Goal: Task Accomplishment & Management: Manage account settings

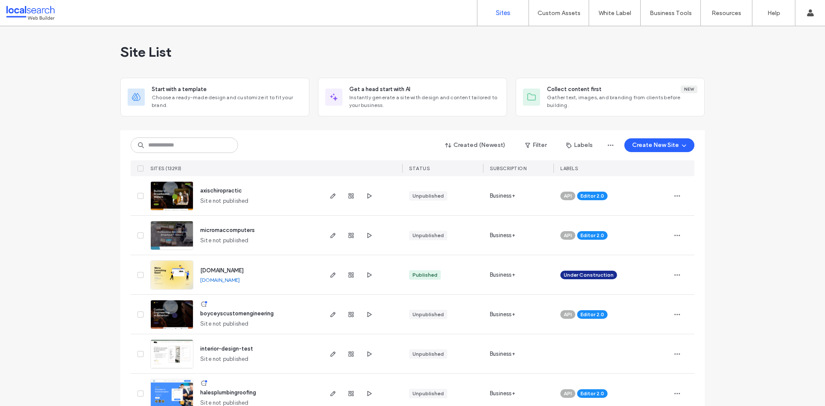
type input "********"
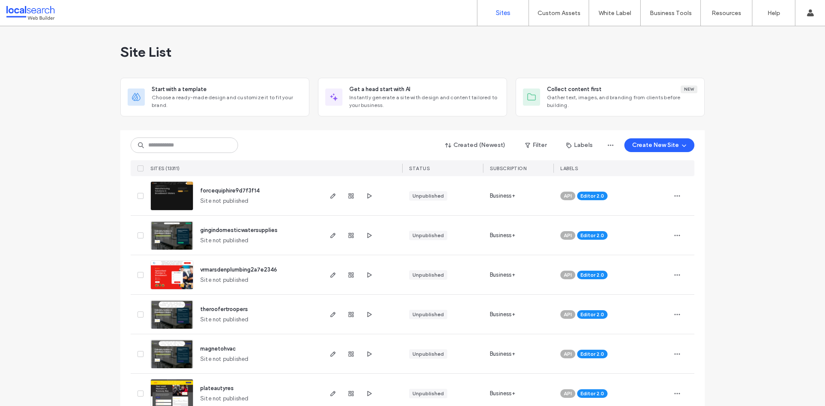
click at [179, 150] on input at bounding box center [184, 145] width 107 height 15
click at [171, 147] on input at bounding box center [184, 145] width 107 height 15
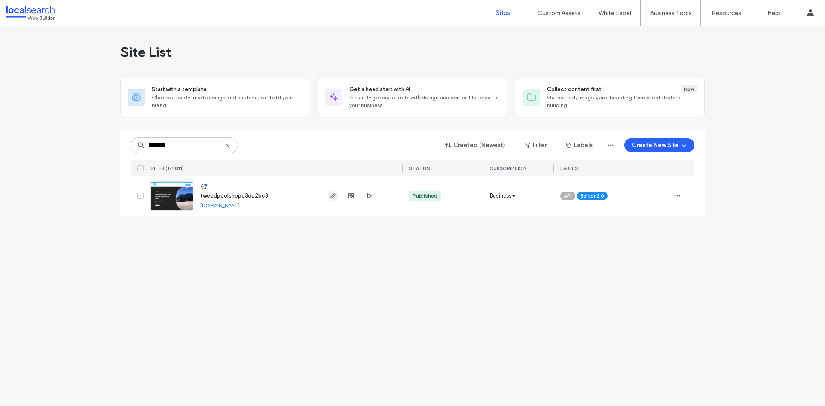
type input "********"
click at [330, 196] on icon "button" at bounding box center [333, 196] width 7 height 7
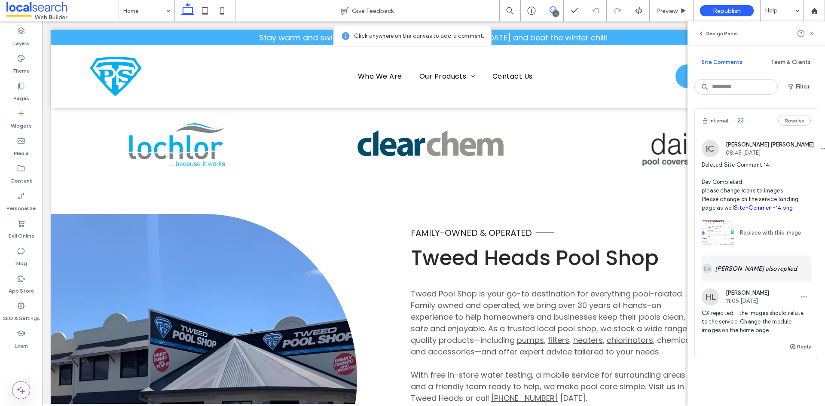
click at [775, 281] on div "DA Daniel Anders also replied" at bounding box center [756, 268] width 109 height 25
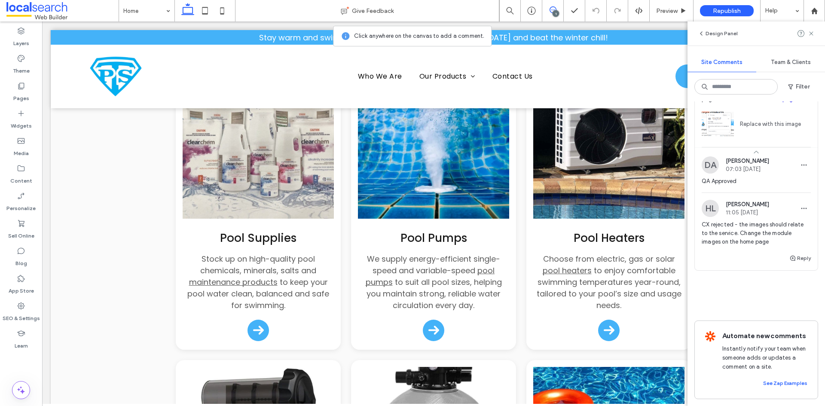
scroll to position [101, 0]
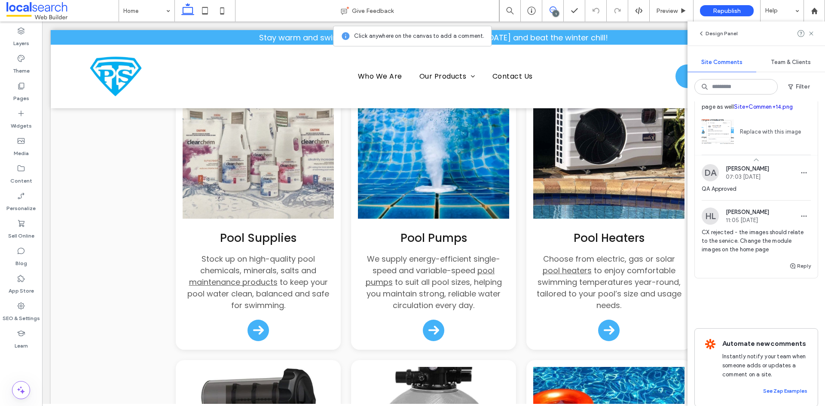
click at [755, 319] on div "Internal 23 Resolve IC Ian Carmelo 08:45 Aug 14 2025 Deleted Site Comment 14: D…" at bounding box center [757, 164] width 124 height 314
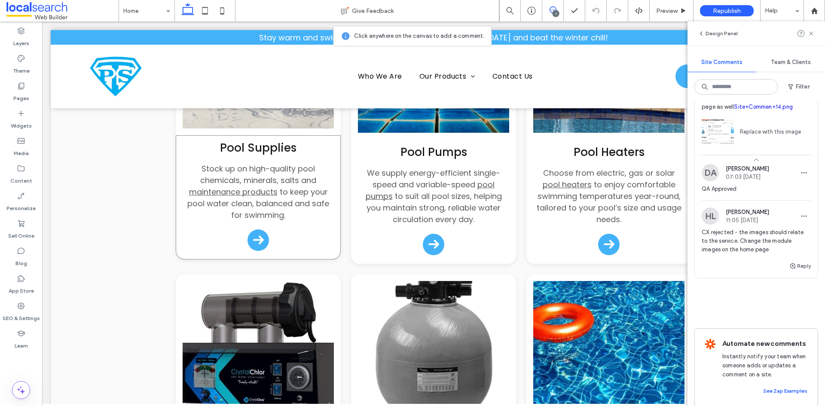
scroll to position [1167, 0]
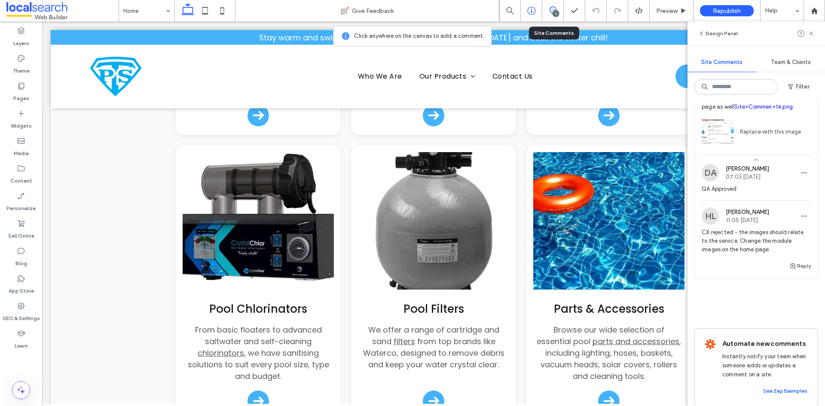
click at [530, 14] on use at bounding box center [531, 11] width 8 height 8
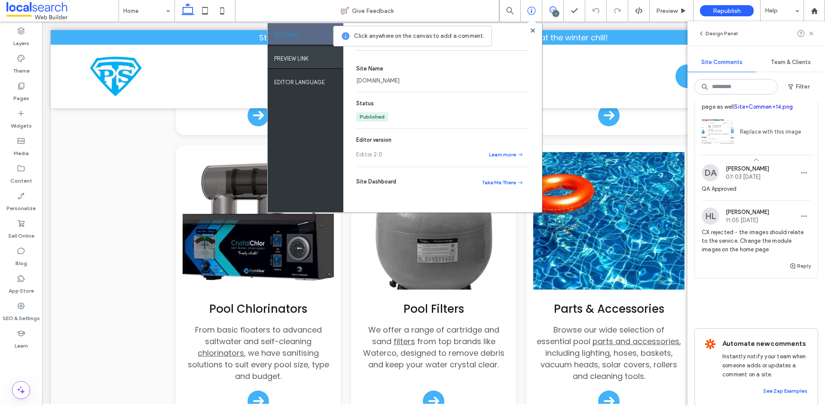
click at [301, 60] on label "PREVIEW LINK" at bounding box center [291, 56] width 34 height 11
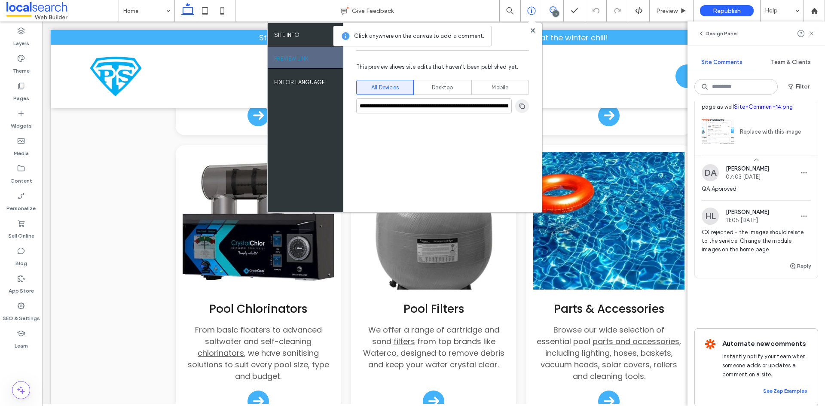
click at [527, 105] on span "button" at bounding box center [522, 106] width 14 height 14
drag, startPoint x: 490, startPoint y: 9, endPoint x: 533, endPoint y: 30, distance: 47.9
click at [533, 30] on use at bounding box center [532, 30] width 4 height 4
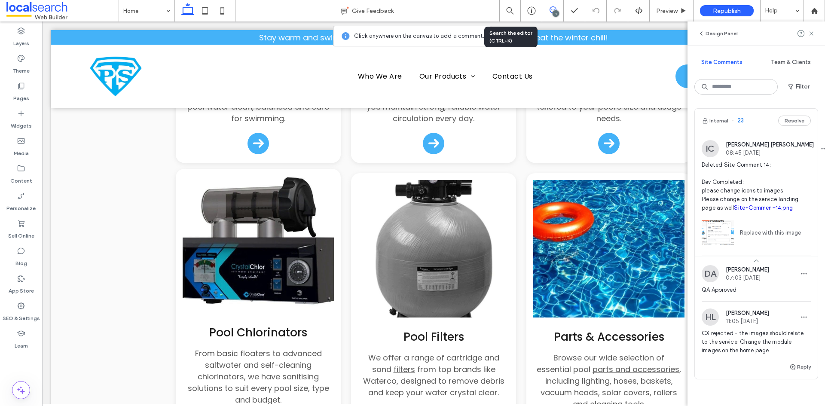
scroll to position [1124, 0]
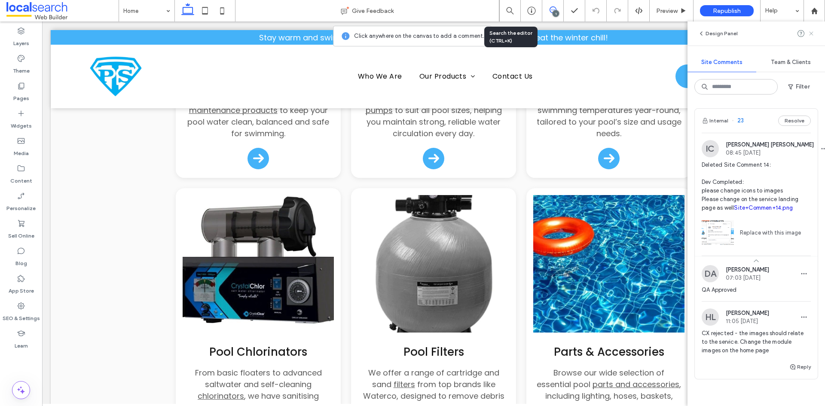
click at [809, 34] on icon at bounding box center [811, 33] width 7 height 7
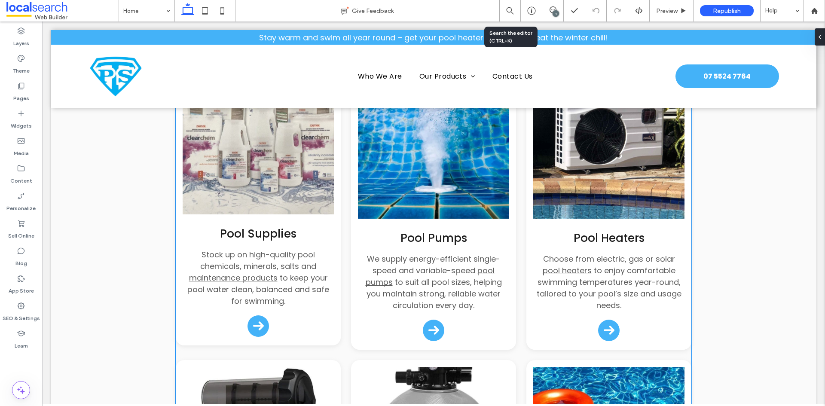
scroll to position [866, 0]
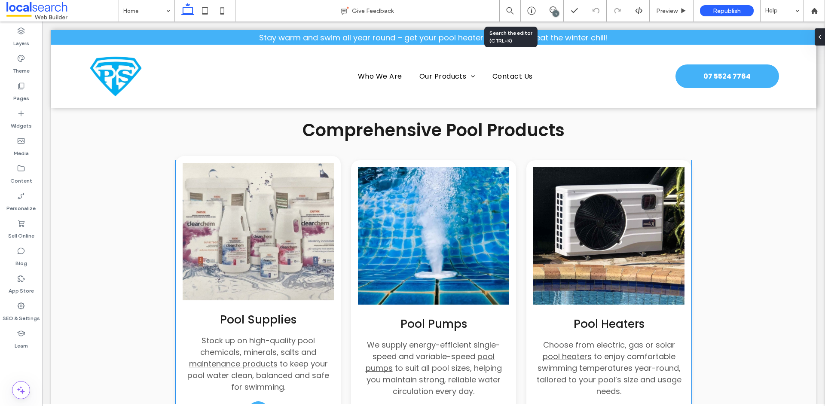
click at [246, 229] on img at bounding box center [258, 232] width 151 height 138
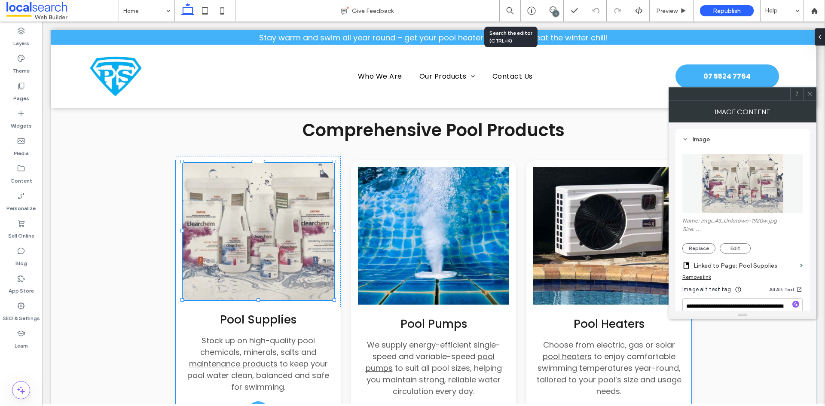
click at [263, 228] on div at bounding box center [258, 232] width 151 height 138
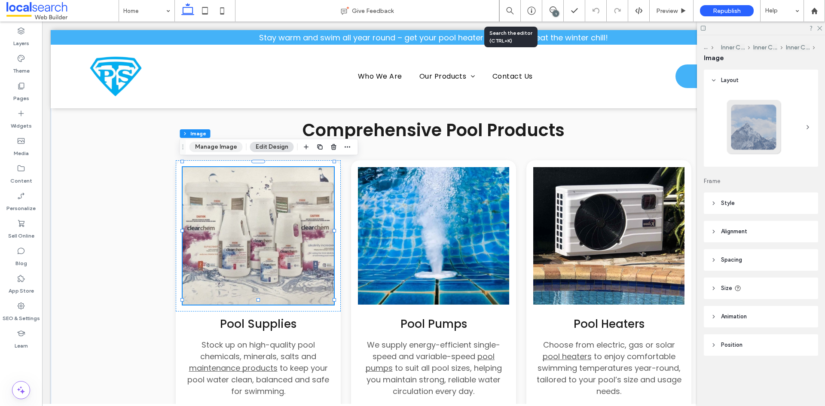
drag, startPoint x: 233, startPoint y: 145, endPoint x: 416, endPoint y: 165, distance: 184.2
click at [233, 145] on button "Manage Image" at bounding box center [216, 147] width 53 height 10
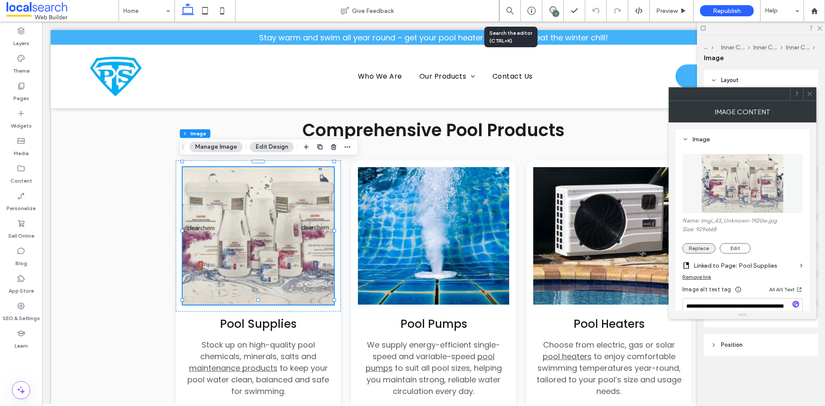
click at [693, 247] on button "Replace" at bounding box center [699, 248] width 33 height 10
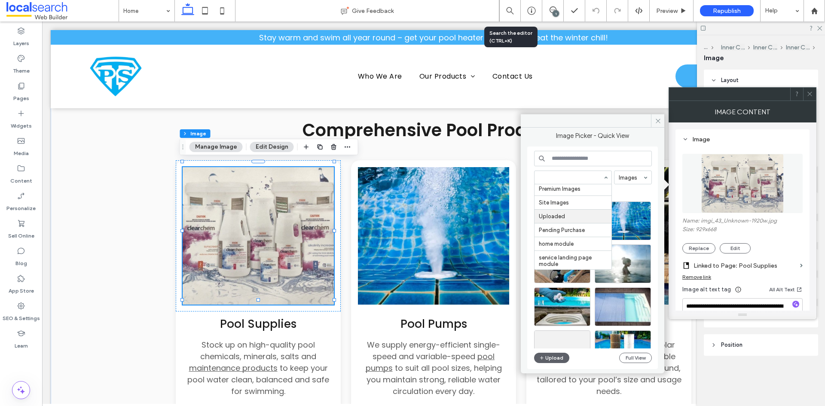
scroll to position [31, 0]
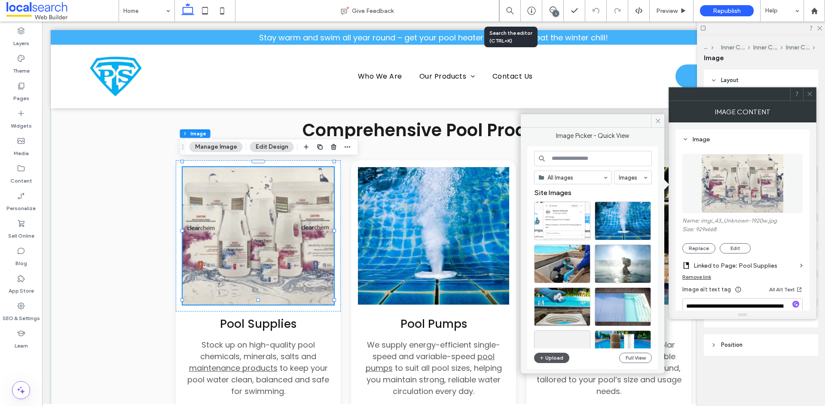
click at [549, 357] on button "Upload" at bounding box center [551, 358] width 35 height 10
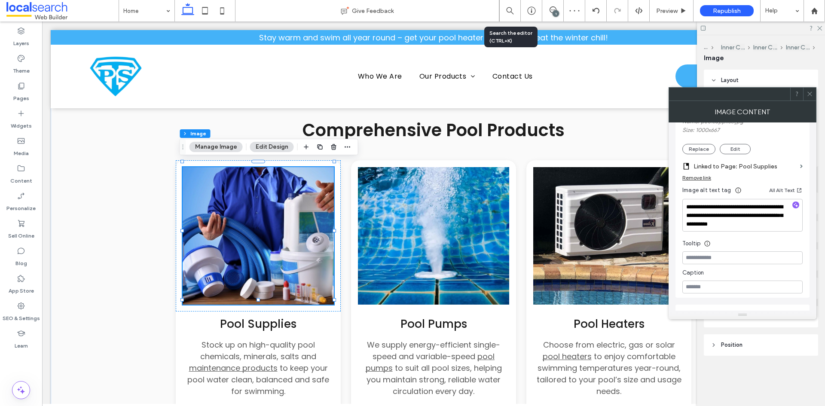
scroll to position [129, 0]
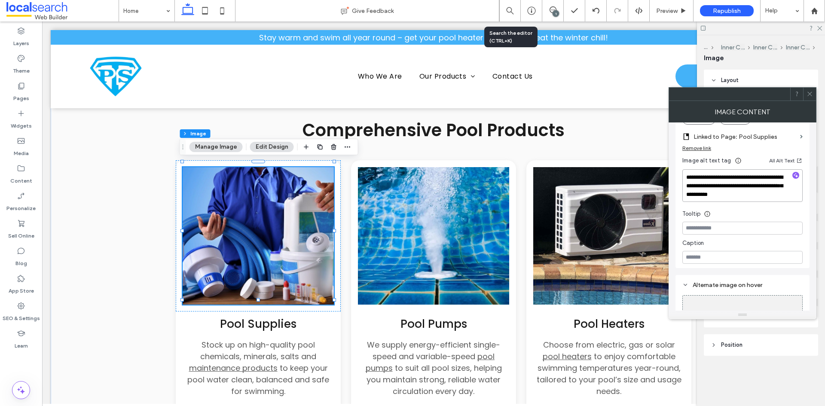
drag, startPoint x: 748, startPoint y: 185, endPoint x: 796, endPoint y: 194, distance: 48.6
click at [796, 194] on textarea "**********" at bounding box center [743, 185] width 120 height 33
click at [795, 175] on icon "button" at bounding box center [796, 175] width 6 height 6
click at [759, 197] on textarea "**********" at bounding box center [743, 185] width 120 height 33
paste textarea "**********"
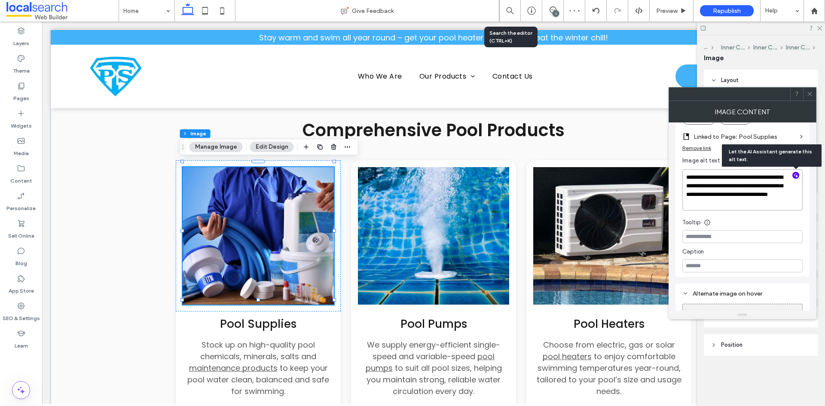
scroll to position [1, 0]
type textarea "**********"
click at [674, 210] on div "**********" at bounding box center [743, 217] width 148 height 188
click at [808, 95] on icon at bounding box center [810, 94] width 6 height 6
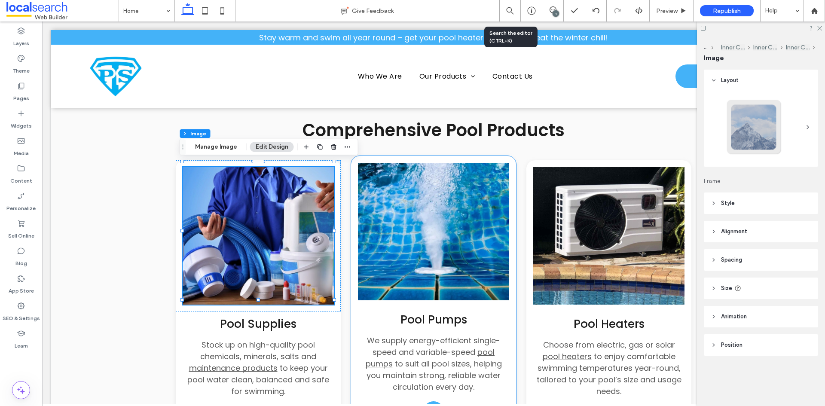
click at [453, 200] on img at bounding box center [433, 232] width 151 height 138
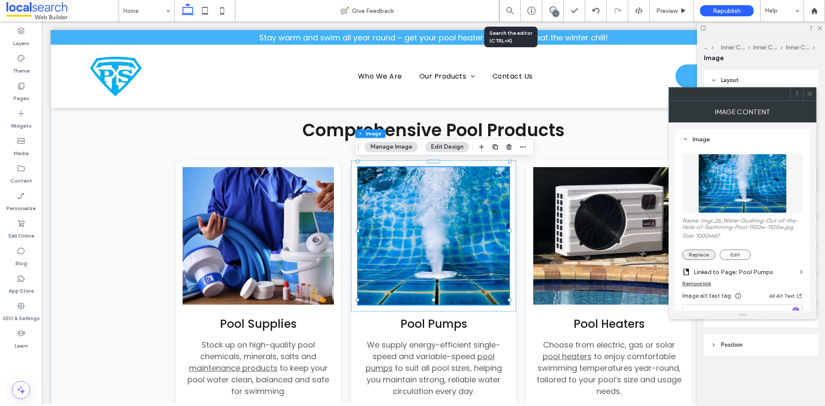
click at [689, 253] on button "Replace" at bounding box center [699, 255] width 33 height 10
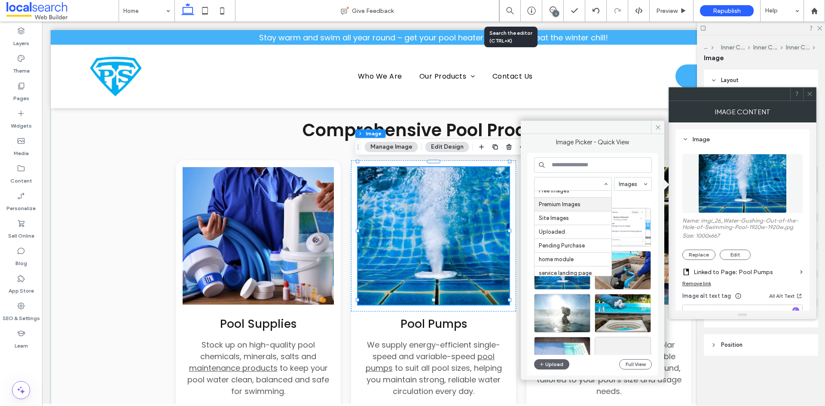
scroll to position [31, 0]
click at [656, 168] on div "All Images Free Images Premium Images Site Images Uploaded Pending Purchase hom…" at bounding box center [592, 264] width 131 height 223
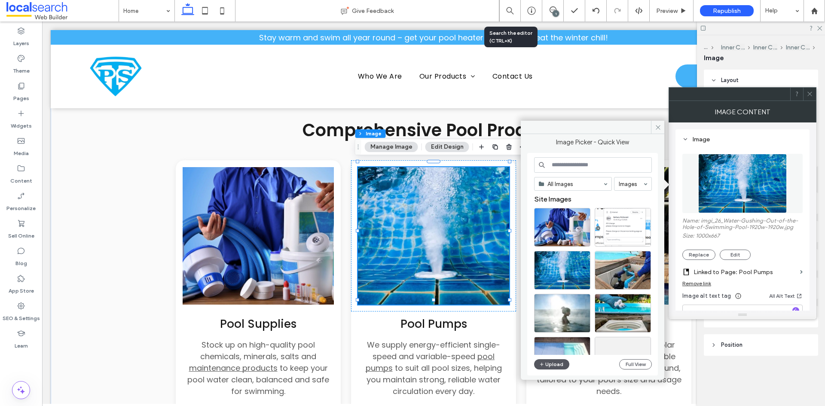
click at [552, 367] on button "Upload" at bounding box center [551, 364] width 35 height 10
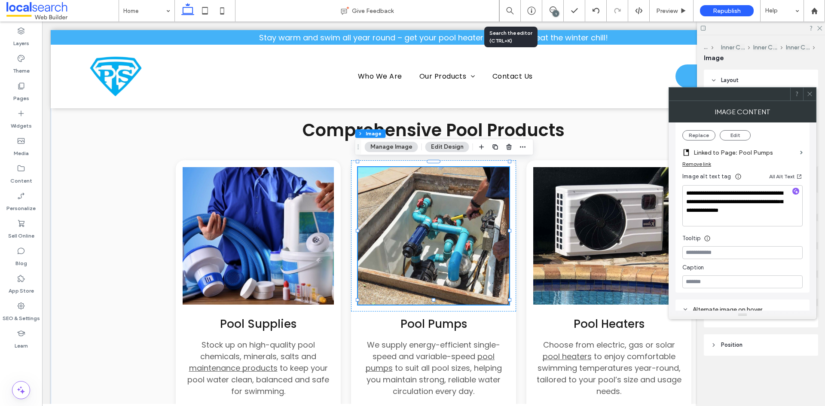
scroll to position [100, 0]
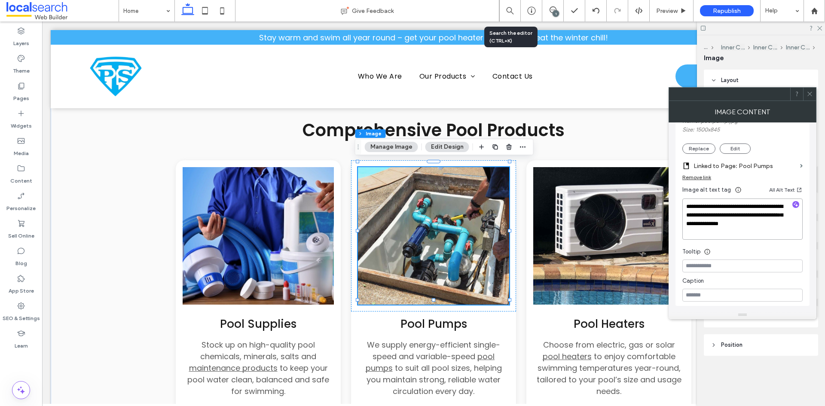
drag, startPoint x: 754, startPoint y: 214, endPoint x: 770, endPoint y: 238, distance: 28.5
click at [770, 238] on textarea "**********" at bounding box center [743, 219] width 120 height 41
click at [795, 204] on use "button" at bounding box center [796, 204] width 5 height 5
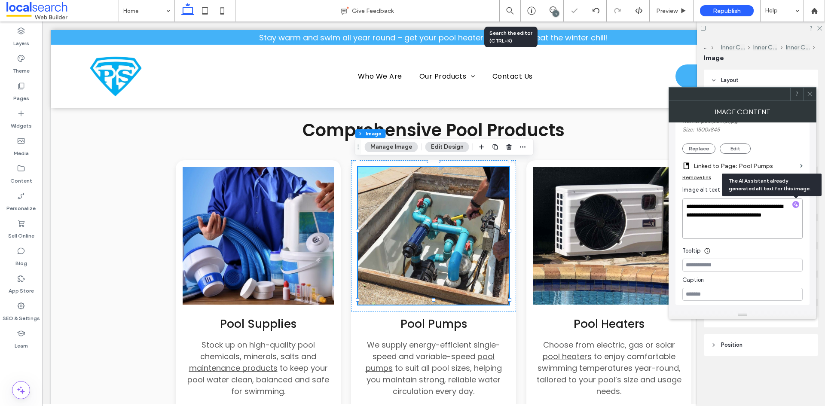
click at [764, 229] on textarea "**********" at bounding box center [743, 219] width 120 height 40
paste textarea "**********"
type textarea "**********"
click at [679, 225] on div "**********" at bounding box center [743, 168] width 134 height 276
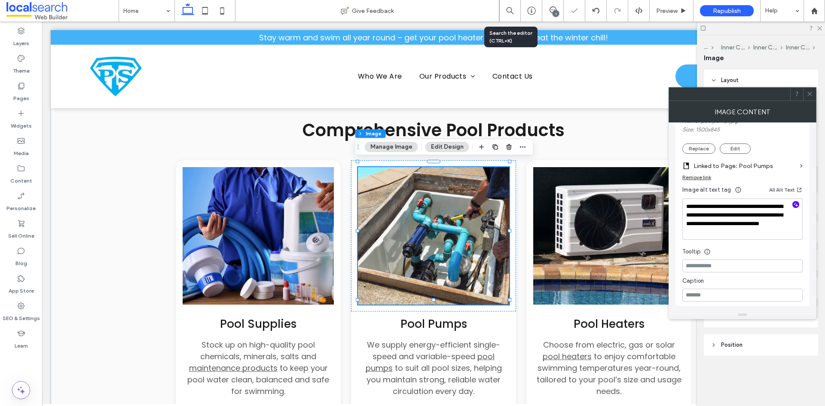
click at [813, 91] on icon at bounding box center [810, 94] width 6 height 6
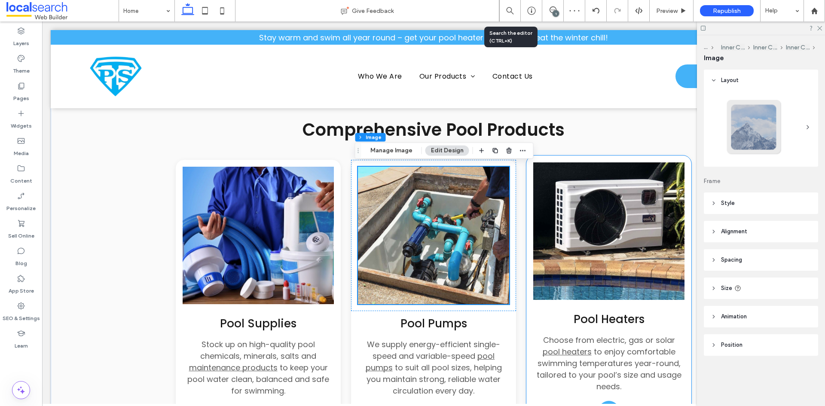
scroll to position [866, 0]
click at [577, 228] on img at bounding box center [608, 232] width 151 height 138
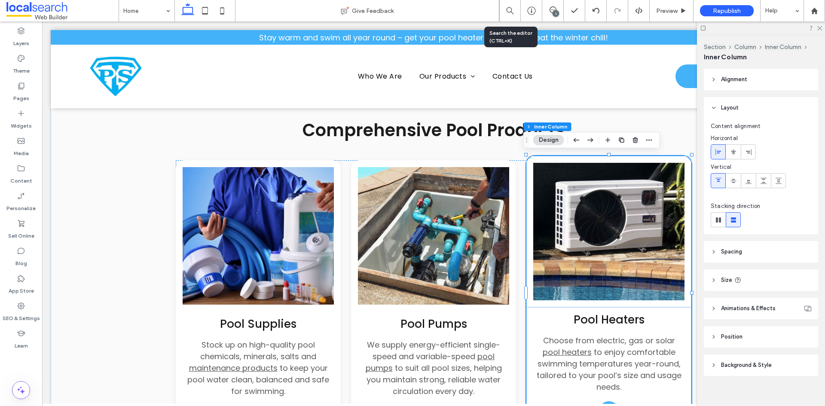
click at [577, 228] on img at bounding box center [608, 232] width 151 height 138
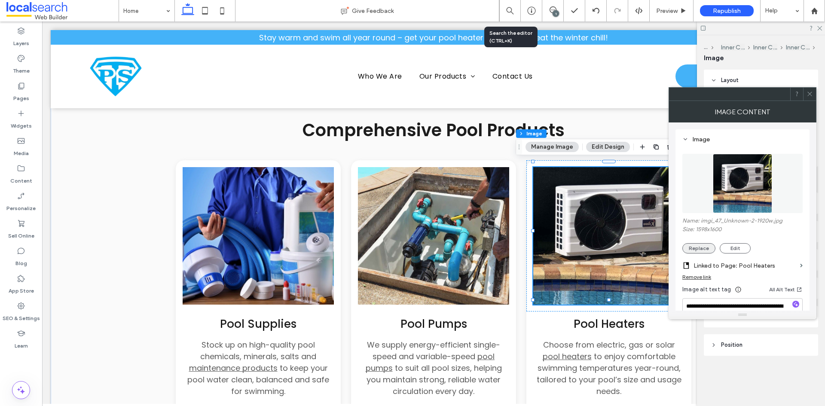
click at [708, 251] on button "Replace" at bounding box center [699, 248] width 33 height 10
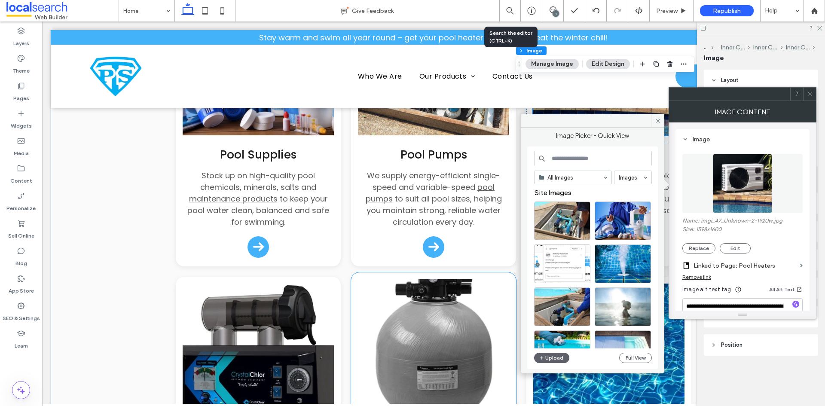
scroll to position [995, 0]
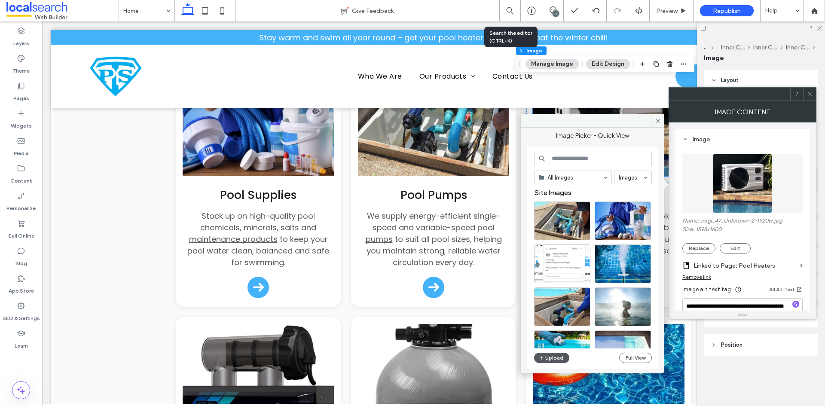
click at [561, 359] on button "Upload" at bounding box center [551, 358] width 35 height 10
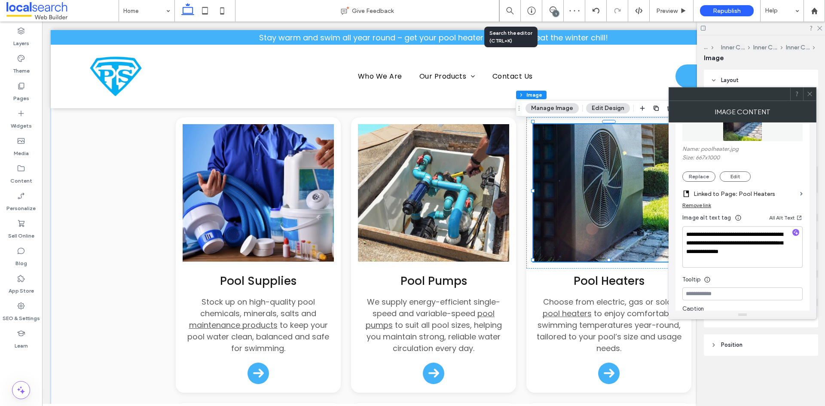
scroll to position [129, 0]
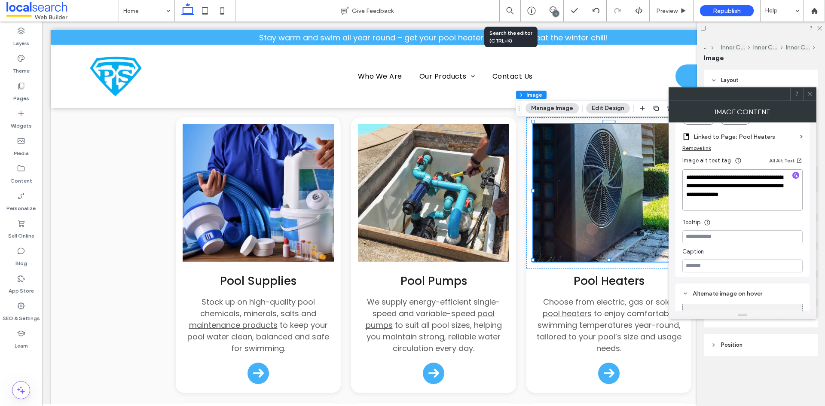
drag, startPoint x: 756, startPoint y: 191, endPoint x: 768, endPoint y: 213, distance: 25.2
click at [768, 213] on div "**********" at bounding box center [743, 144] width 120 height 256
click at [795, 174] on icon "button" at bounding box center [796, 175] width 6 height 6
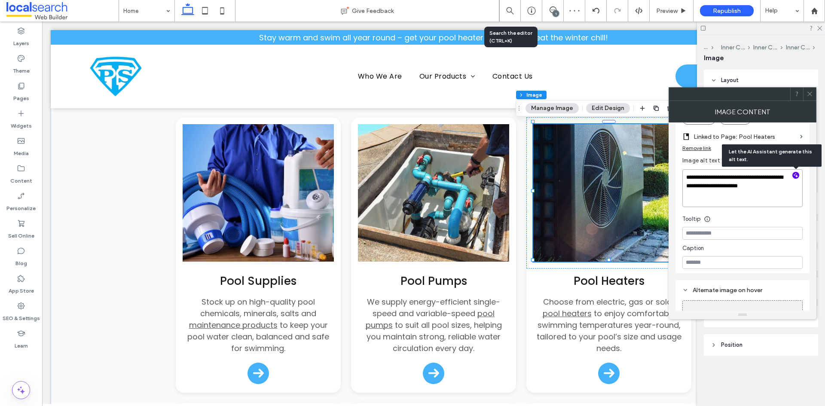
paste textarea "**********"
type textarea "**********"
click at [670, 208] on div "**********" at bounding box center [743, 217] width 148 height 188
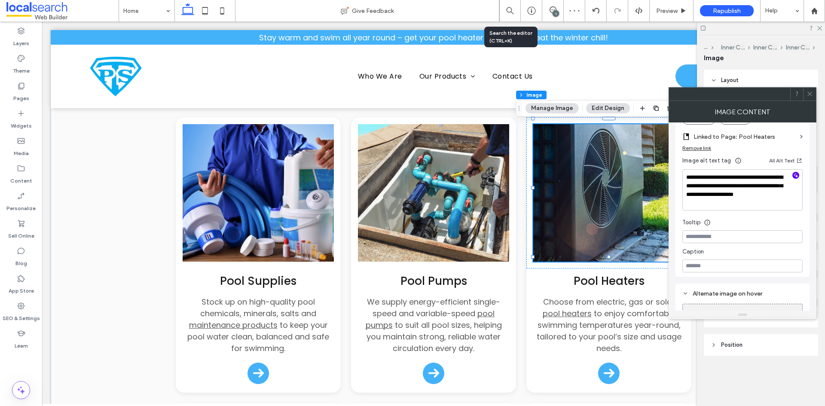
click at [812, 89] on span at bounding box center [810, 94] width 6 height 13
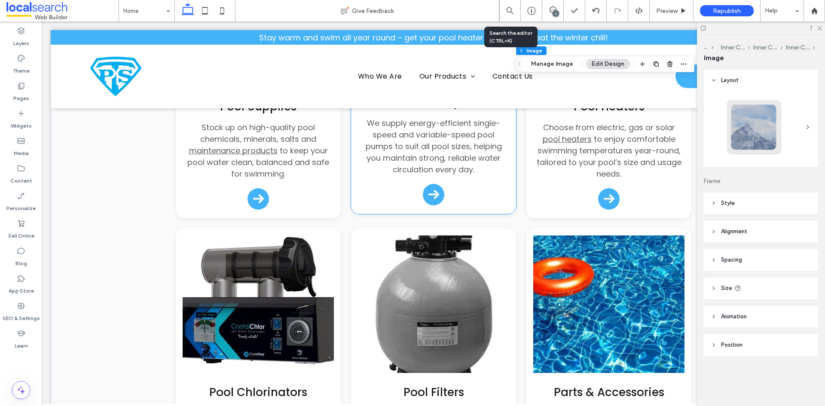
scroll to position [1124, 0]
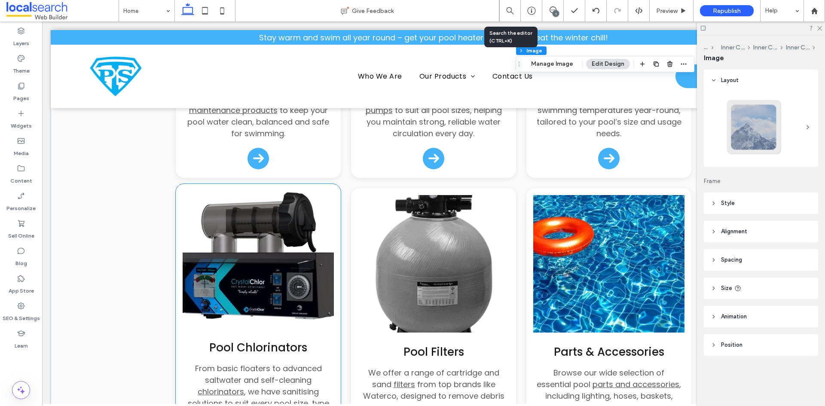
click at [266, 227] on img at bounding box center [258, 260] width 151 height 138
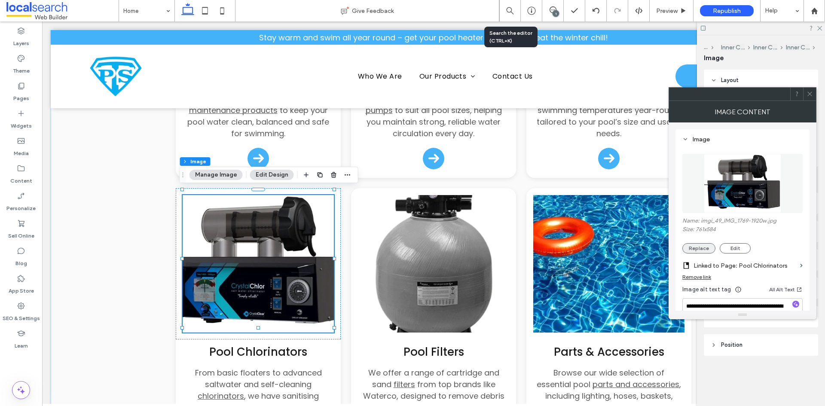
click at [696, 248] on button "Replace" at bounding box center [699, 248] width 33 height 10
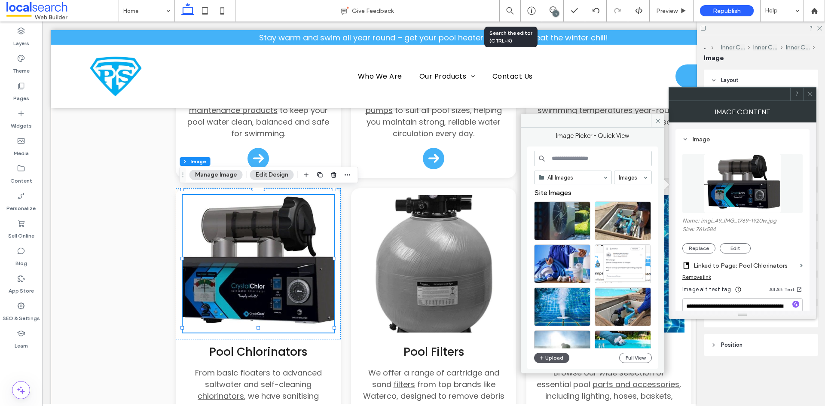
click at [554, 357] on button "Upload" at bounding box center [551, 358] width 35 height 10
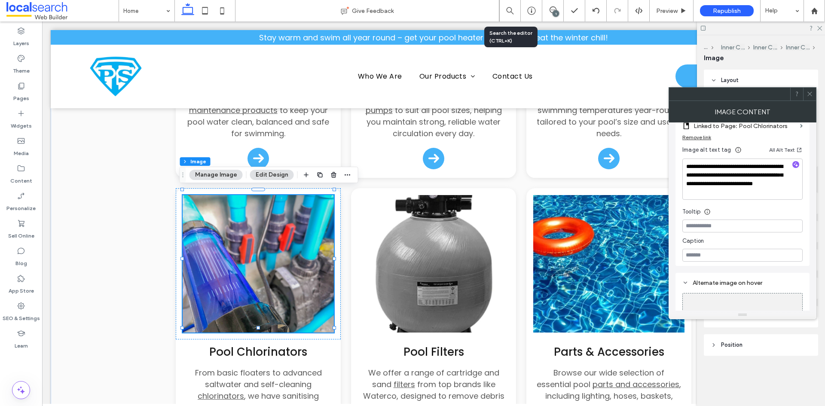
scroll to position [100, 0]
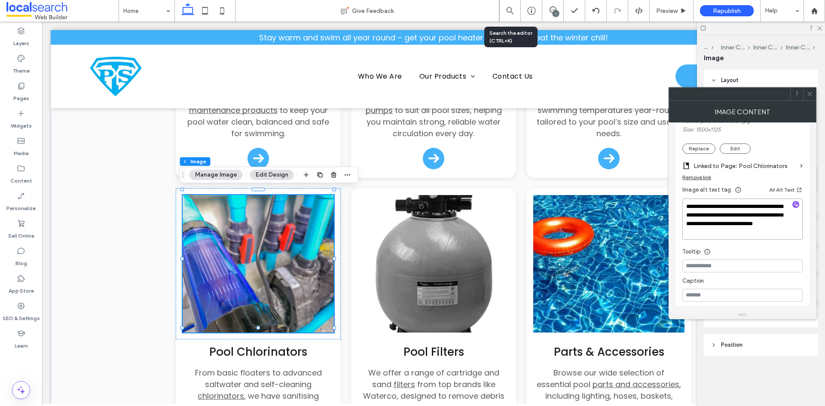
drag, startPoint x: 704, startPoint y: 224, endPoint x: 765, endPoint y: 237, distance: 62.5
click at [765, 237] on textarea "**********" at bounding box center [743, 219] width 120 height 41
click at [794, 204] on icon "button" at bounding box center [796, 205] width 6 height 6
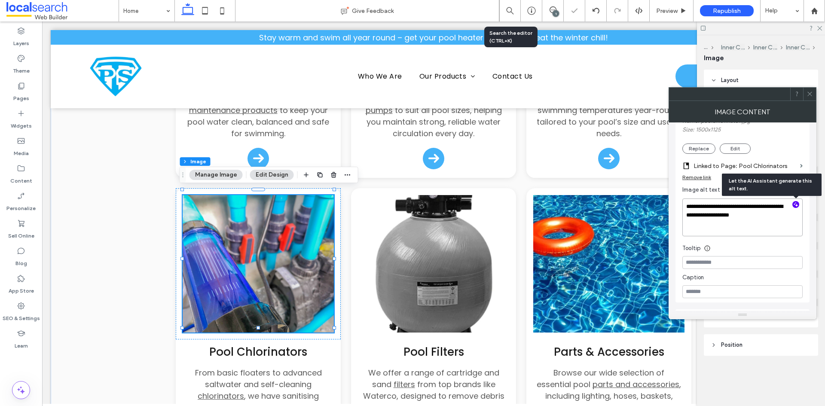
paste textarea "**********"
type textarea "**********"
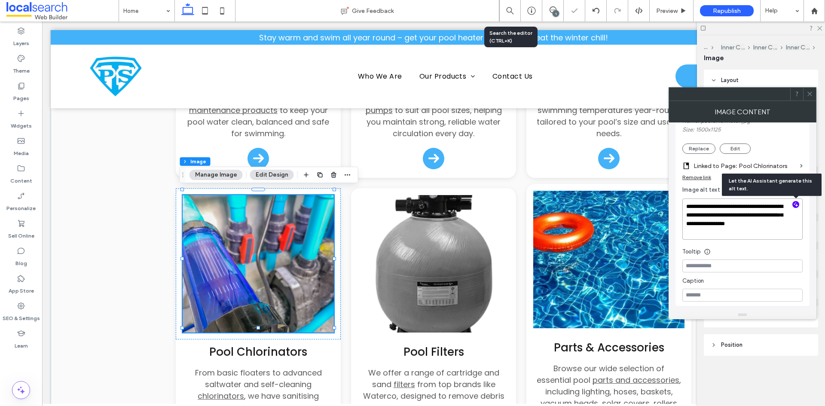
click at [668, 222] on img at bounding box center [608, 260] width 151 height 138
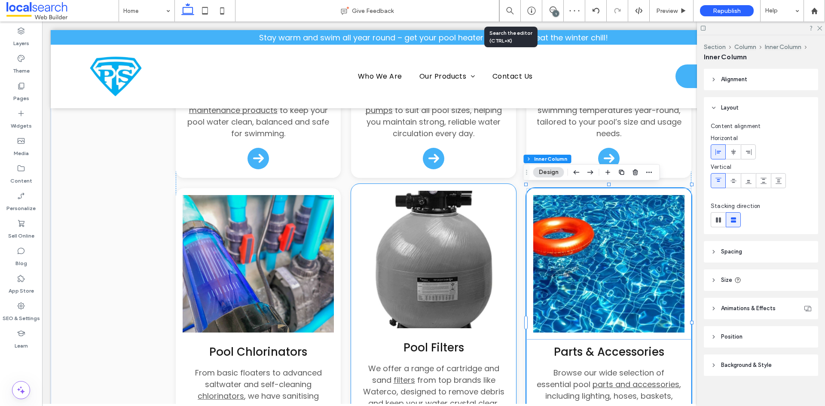
click at [411, 266] on img at bounding box center [433, 260] width 151 height 138
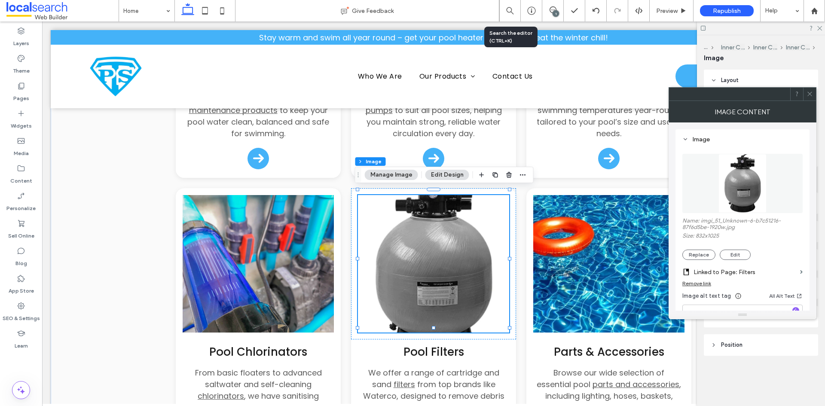
click at [689, 249] on div "Name: imgi_51_Unknown-6-b7c51216-87f6d5be-1920w.jpg Size: 832x1025 Replace Edit" at bounding box center [743, 239] width 120 height 43
click at [691, 253] on button "Replace" at bounding box center [699, 255] width 33 height 10
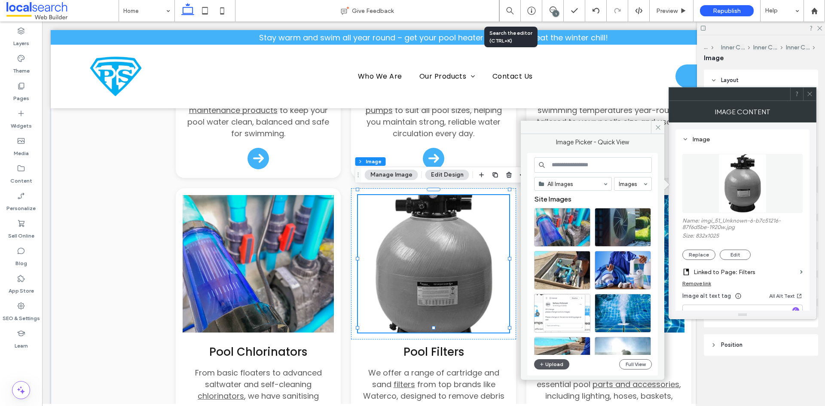
click at [552, 364] on button "Upload" at bounding box center [551, 364] width 35 height 10
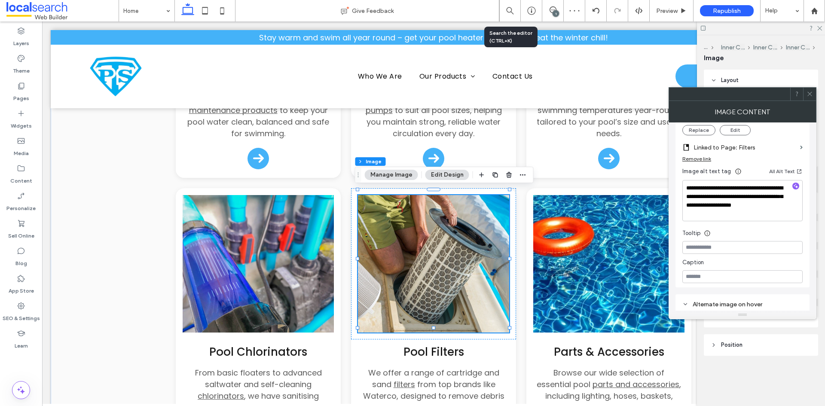
scroll to position [57, 0]
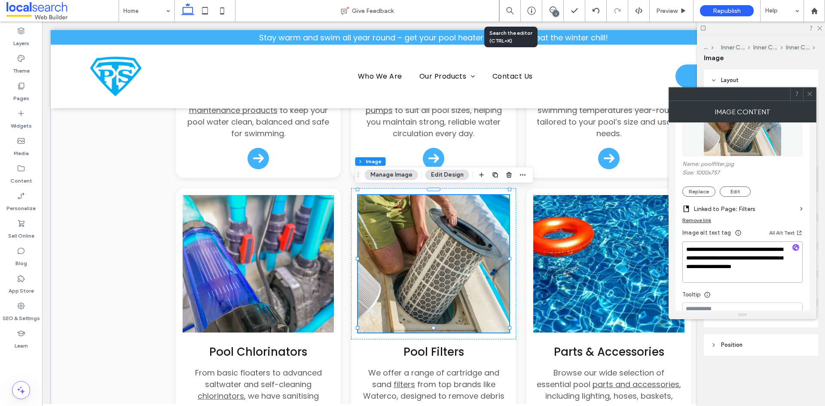
drag, startPoint x: 780, startPoint y: 258, endPoint x: 791, endPoint y: 276, distance: 21.8
click at [791, 276] on textarea "**********" at bounding box center [743, 262] width 120 height 41
click at [794, 247] on icon "button" at bounding box center [796, 248] width 6 height 6
click at [768, 272] on textarea "**********" at bounding box center [743, 262] width 120 height 40
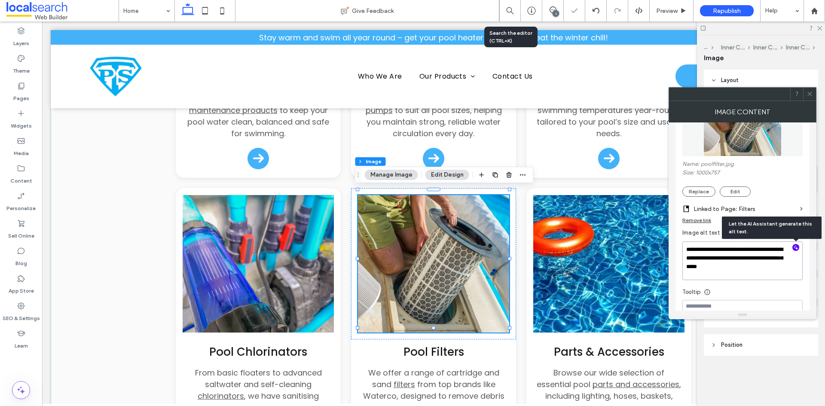
click at [762, 270] on textarea "**********" at bounding box center [743, 261] width 120 height 39
paste textarea "**********"
type textarea "**********"
click at [807, 275] on div "**********" at bounding box center [743, 211] width 134 height 276
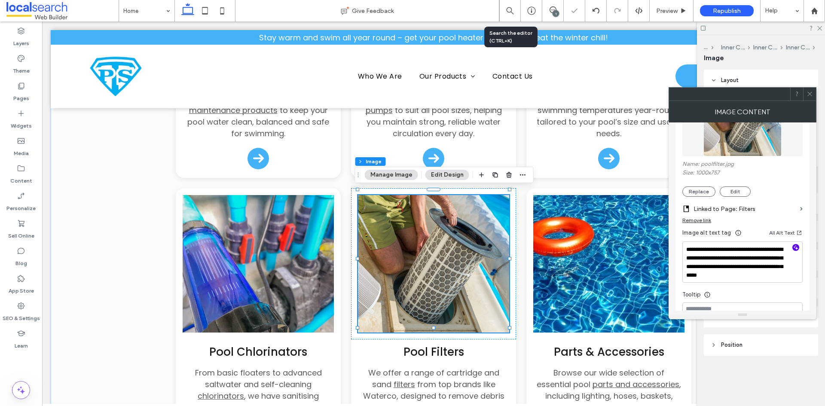
click at [810, 93] on icon at bounding box center [810, 94] width 6 height 6
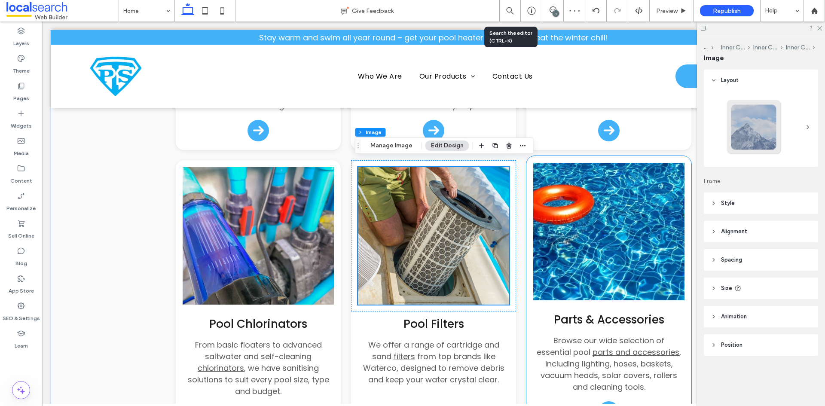
scroll to position [1167, 0]
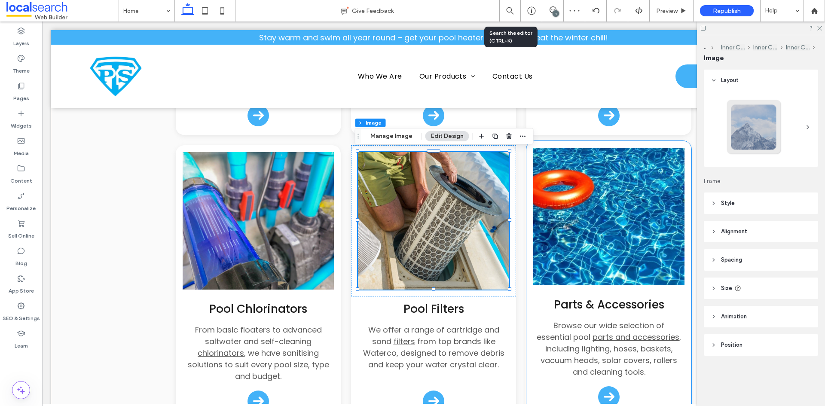
click at [618, 221] on img at bounding box center [608, 217] width 151 height 138
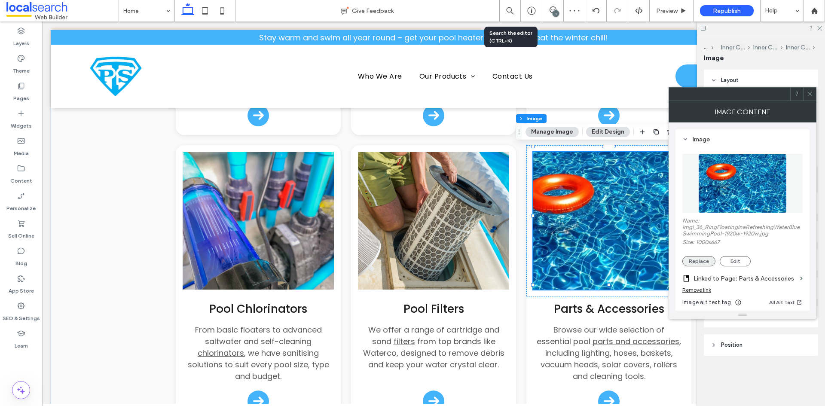
click at [699, 257] on button "Replace" at bounding box center [699, 261] width 33 height 10
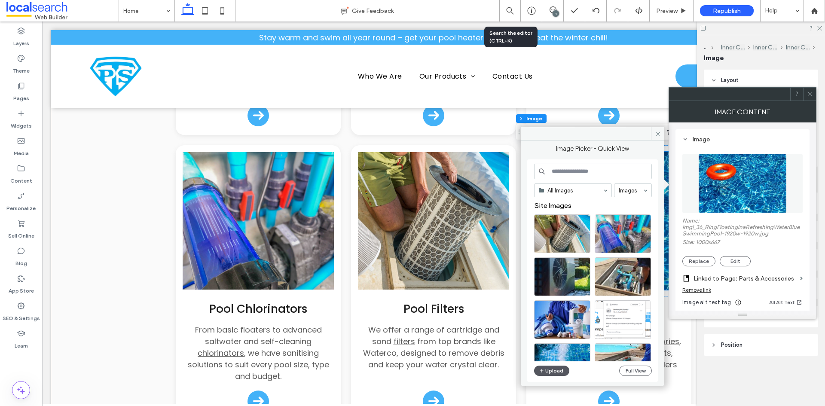
click at [554, 369] on button "Upload" at bounding box center [551, 371] width 35 height 10
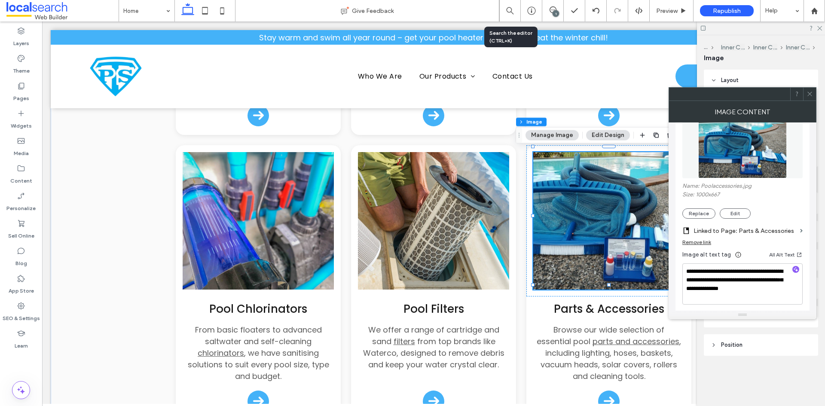
scroll to position [129, 0]
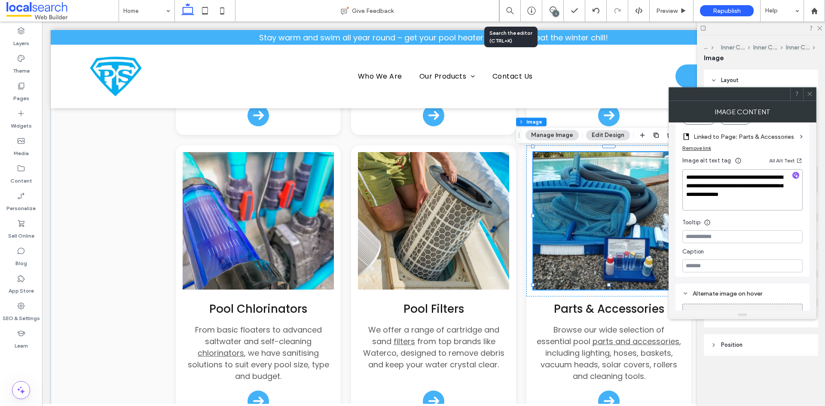
drag, startPoint x: 759, startPoint y: 186, endPoint x: 786, endPoint y: 208, distance: 35.1
click at [786, 208] on textarea "**********" at bounding box center [743, 189] width 120 height 41
click at [796, 172] on icon "button" at bounding box center [796, 175] width 6 height 6
click at [770, 199] on textarea "**********" at bounding box center [743, 189] width 120 height 40
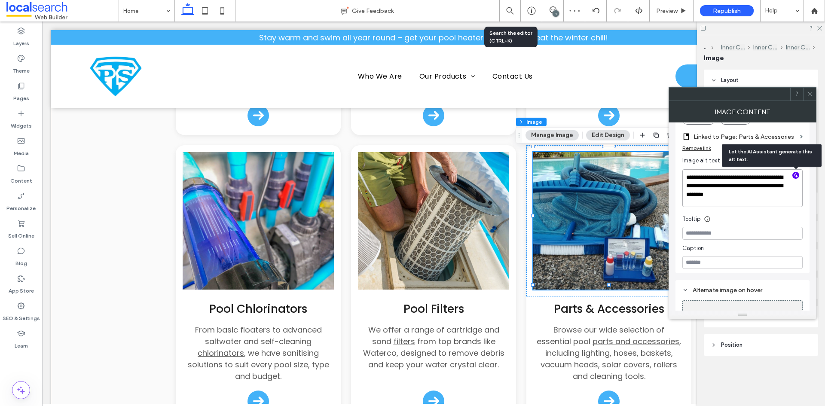
paste textarea "**********"
type textarea "**********"
click at [670, 205] on div "**********" at bounding box center [743, 217] width 148 height 188
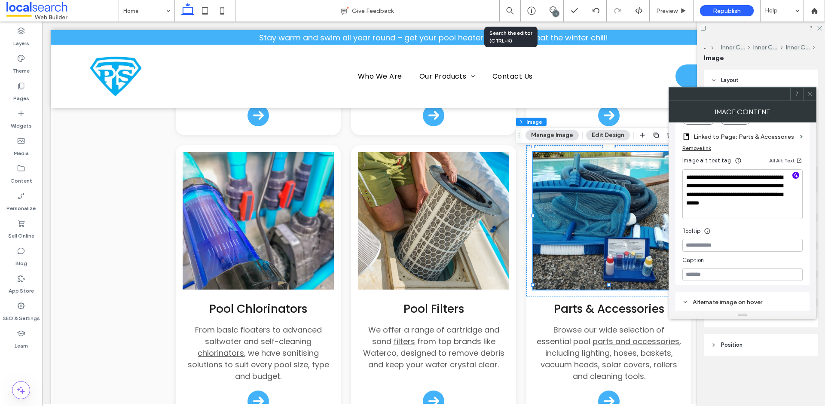
click at [811, 97] on span at bounding box center [810, 94] width 6 height 13
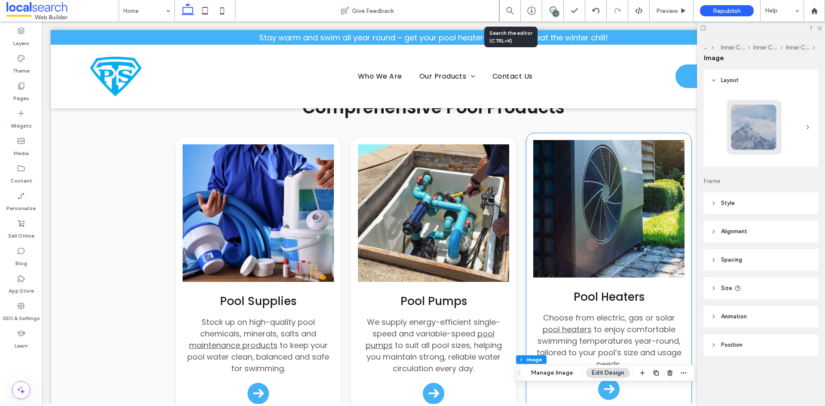
scroll to position [823, 0]
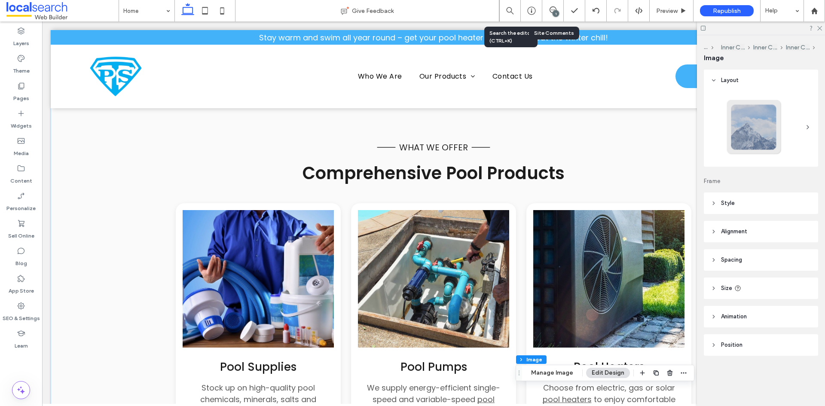
click at [555, 5] on div "1" at bounding box center [552, 10] width 21 height 21
click at [552, 13] on icon at bounding box center [553, 9] width 7 height 7
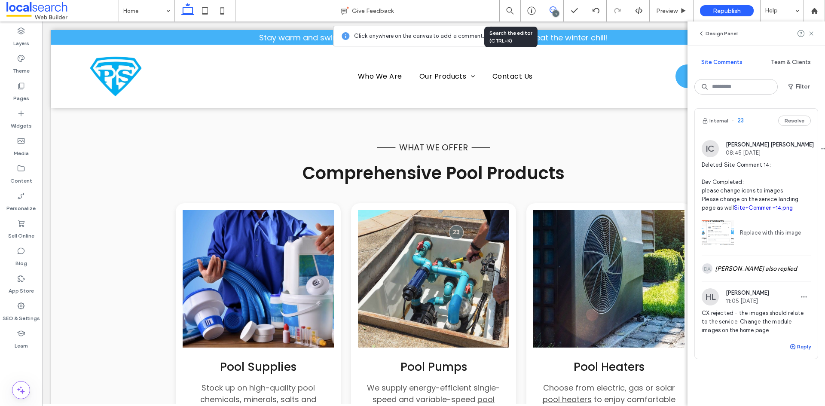
click at [791, 352] on button "Reply" at bounding box center [800, 347] width 21 height 10
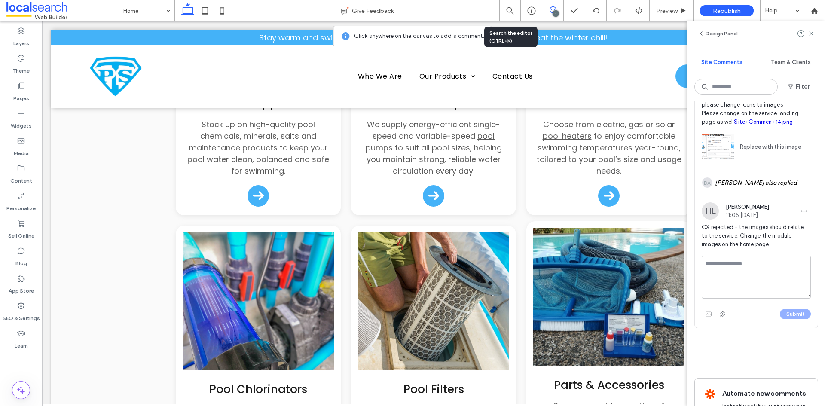
scroll to position [1038, 0]
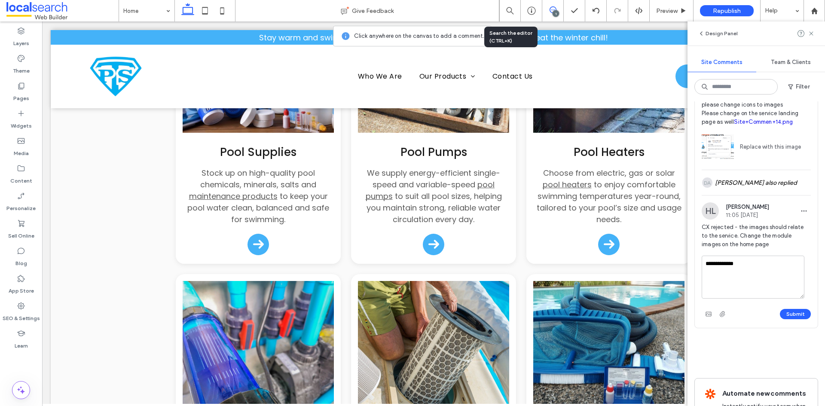
type textarea "**********"
drag, startPoint x: 740, startPoint y: 260, endPoint x: 785, endPoint y: 275, distance: 47.0
click at [785, 256] on div "CX rejected - the images should relate to the service. Change the module images…" at bounding box center [756, 239] width 109 height 33
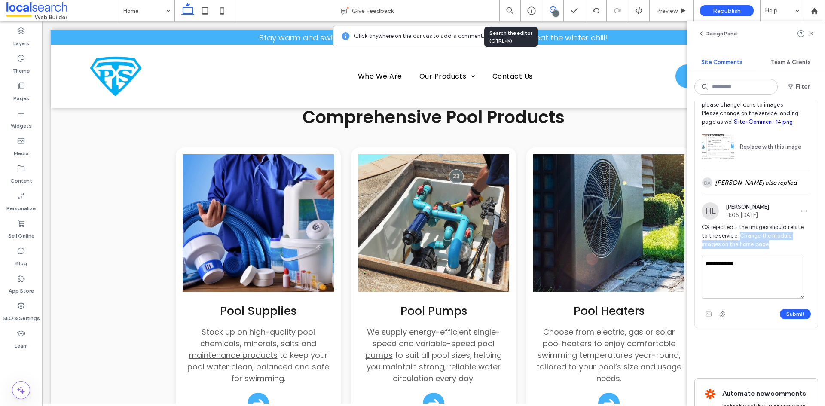
scroll to position [870, 0]
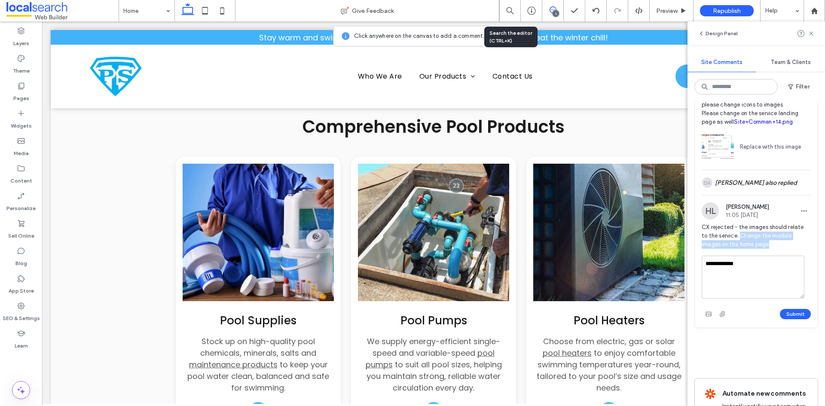
copy span "Change the module images on the home page"
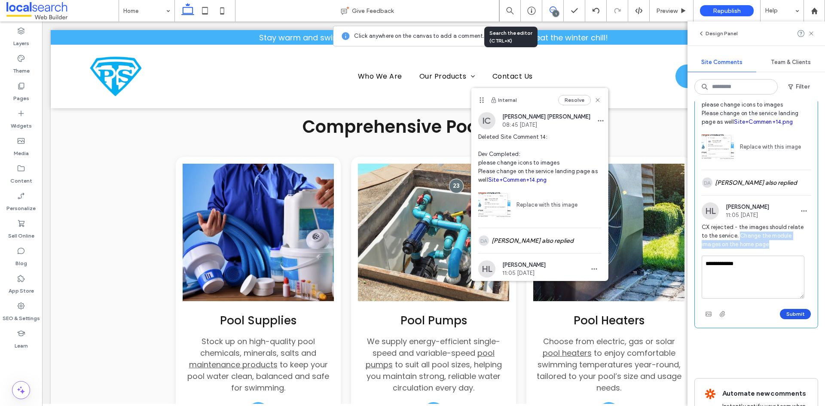
click at [787, 319] on button "Submit" at bounding box center [795, 314] width 31 height 10
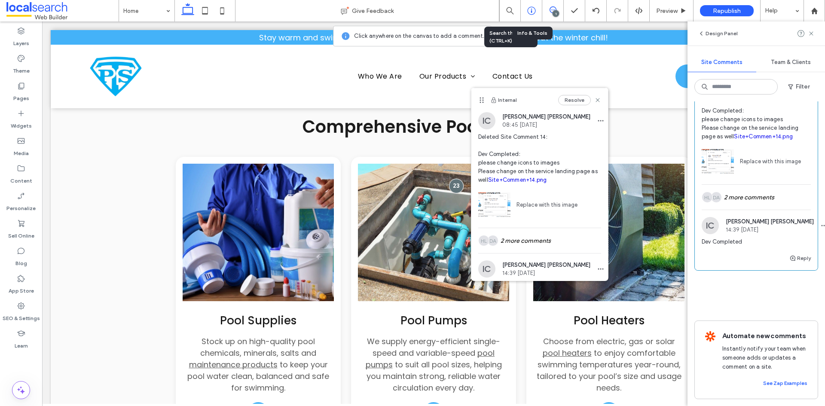
click at [534, 11] on icon at bounding box center [531, 10] width 9 height 9
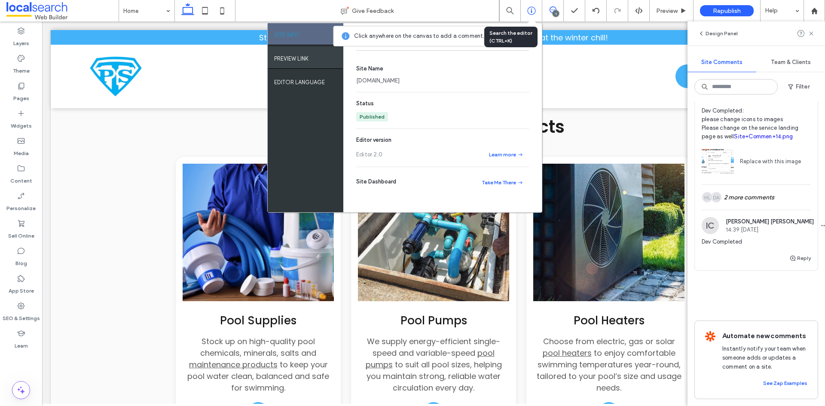
click at [291, 64] on div "PREVIEW LINK" at bounding box center [306, 57] width 76 height 21
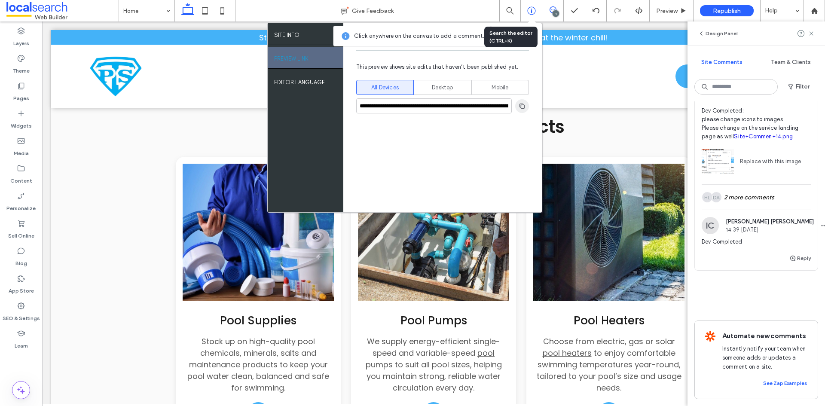
click at [522, 110] on span "button" at bounding box center [522, 106] width 14 height 14
drag, startPoint x: 597, startPoint y: 109, endPoint x: 690, endPoint y: 185, distance: 119.7
click at [534, 32] on use at bounding box center [532, 30] width 4 height 4
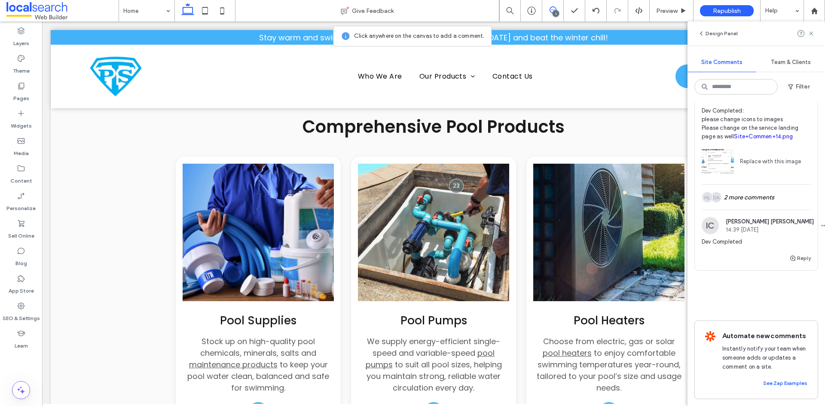
scroll to position [43, 0]
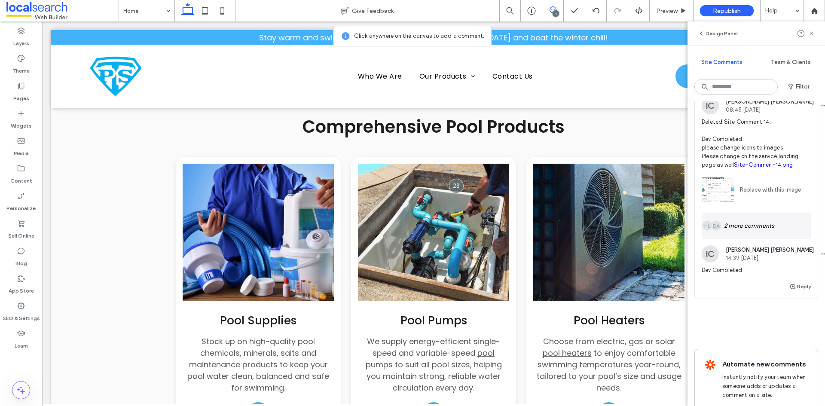
click at [745, 238] on div "DA HL 2 more comments" at bounding box center [756, 225] width 109 height 25
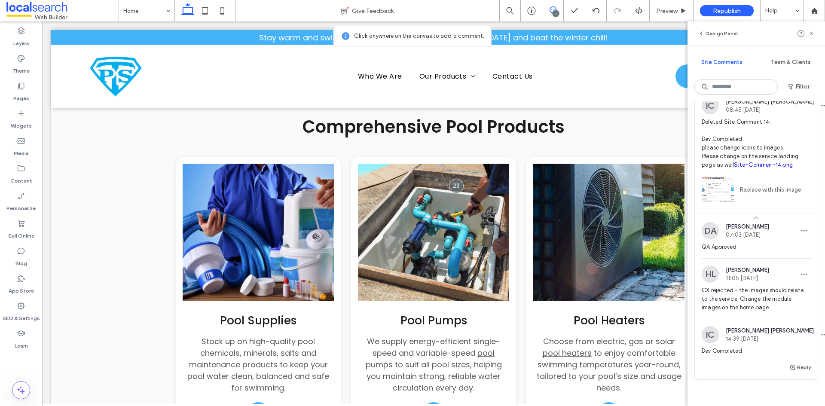
scroll to position [86, 0]
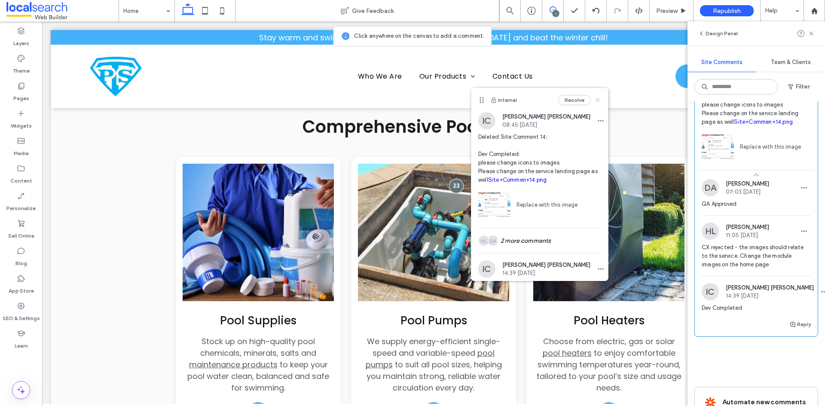
drag, startPoint x: 592, startPoint y: 100, endPoint x: 549, endPoint y: 79, distance: 47.7
click at [596, 100] on use at bounding box center [598, 100] width 4 height 4
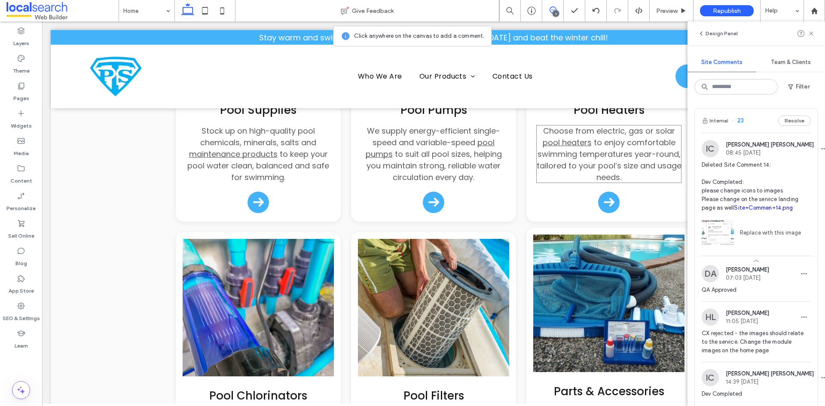
scroll to position [1170, 0]
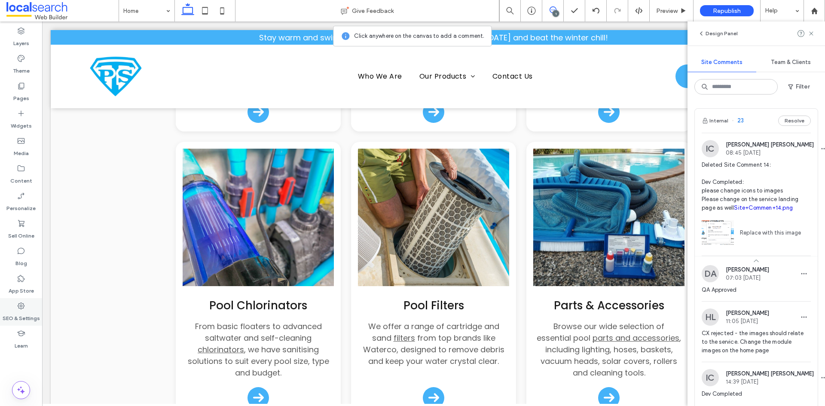
click at [27, 305] on div "SEO & Settings" at bounding box center [21, 312] width 42 height 28
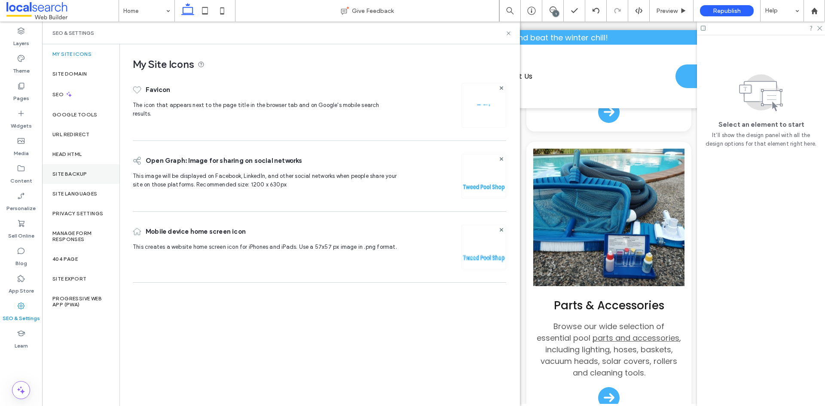
click at [74, 177] on div "Site Backup" at bounding box center [80, 174] width 77 height 20
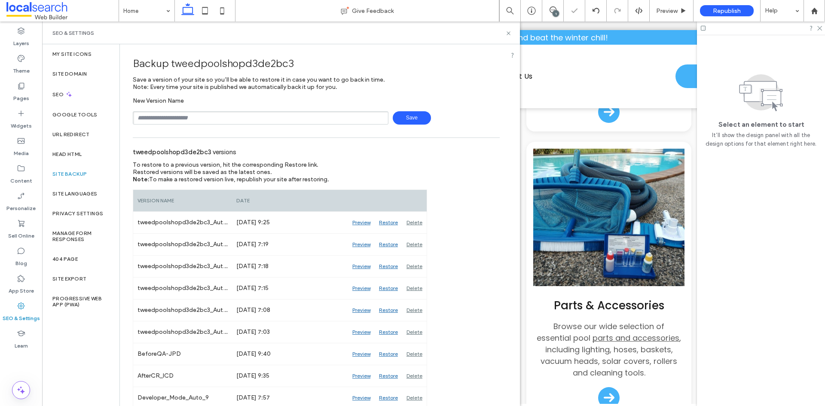
click at [512, 31] on div "SEO & Settings" at bounding box center [281, 32] width 478 height 23
click at [508, 32] on use at bounding box center [508, 32] width 3 height 3
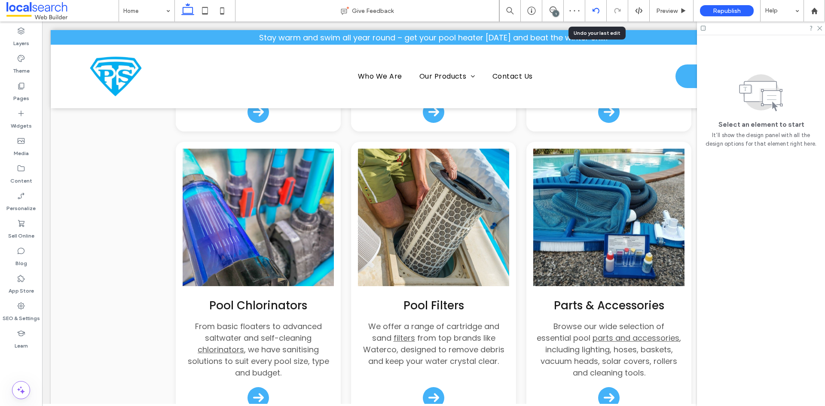
click at [593, 10] on use at bounding box center [595, 11] width 7 height 6
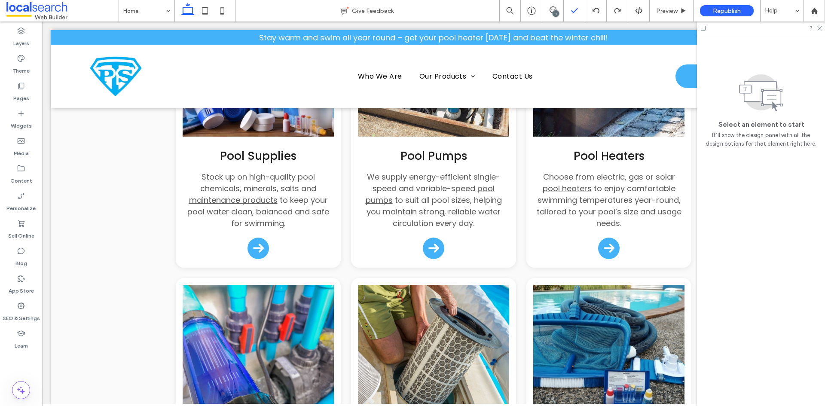
scroll to position [946, 0]
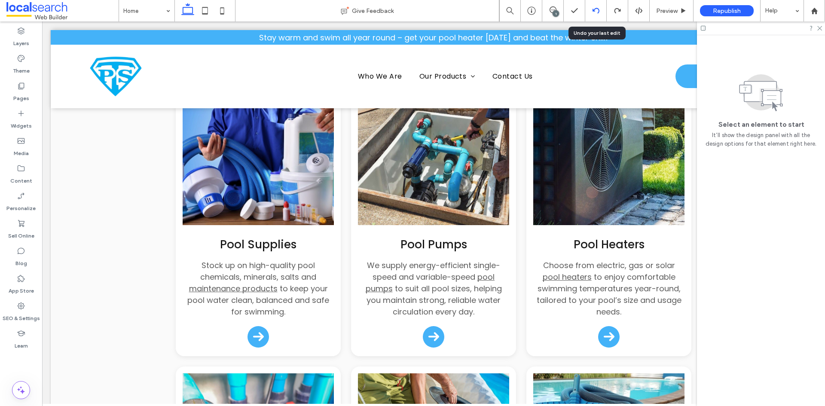
click at [594, 12] on icon at bounding box center [596, 10] width 7 height 7
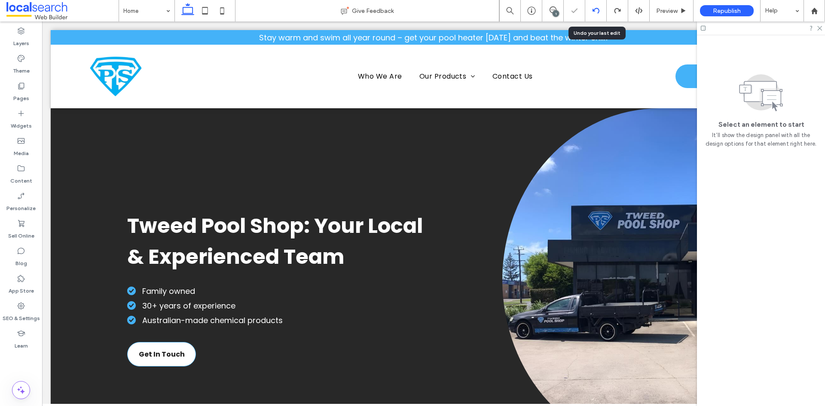
scroll to position [0, 0]
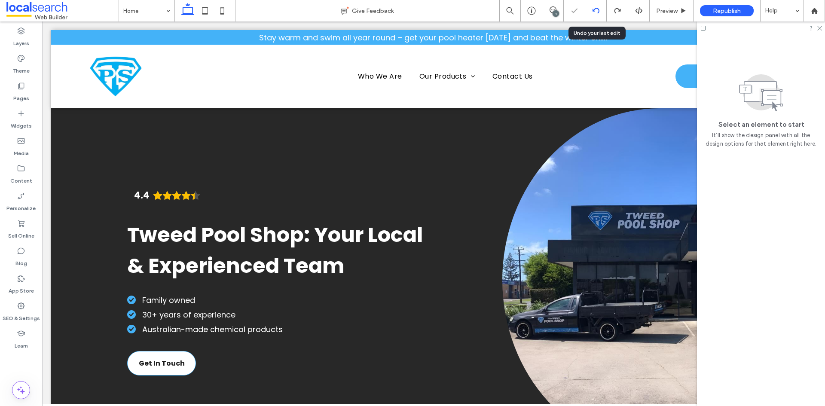
click at [594, 12] on icon at bounding box center [596, 10] width 7 height 7
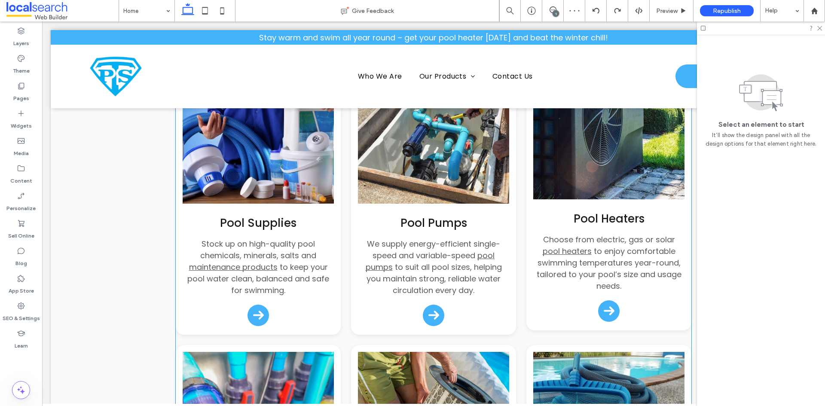
scroll to position [903, 0]
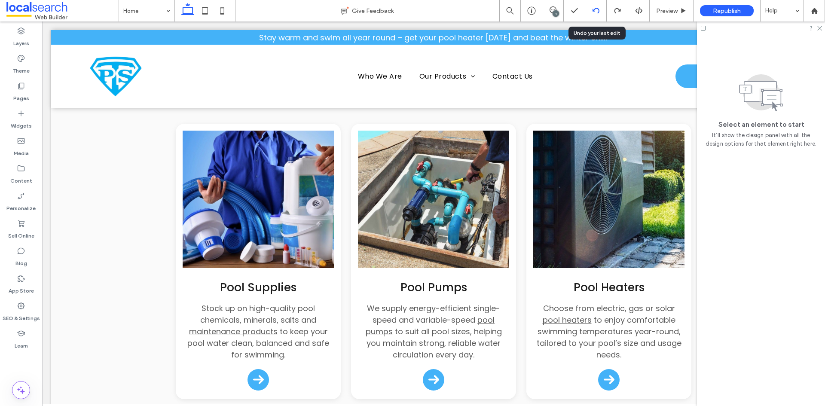
click at [591, 8] on div at bounding box center [595, 10] width 21 height 7
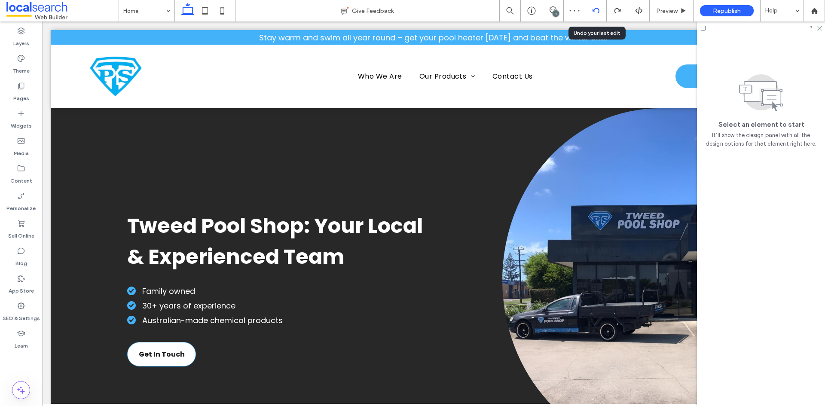
click at [596, 9] on use at bounding box center [595, 11] width 7 height 6
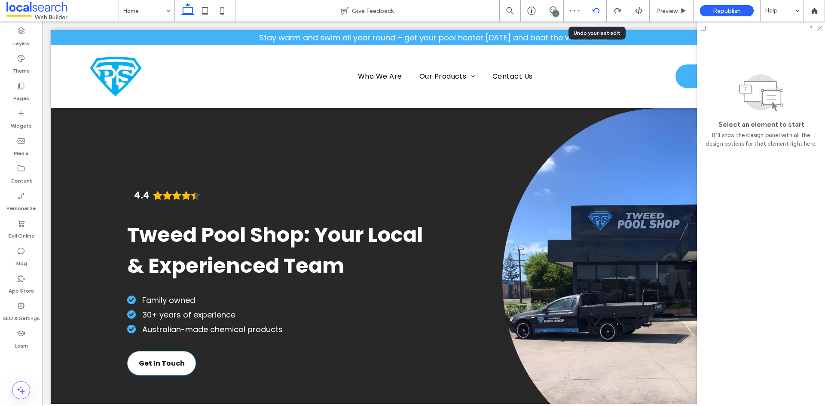
click at [596, 9] on use at bounding box center [595, 11] width 7 height 6
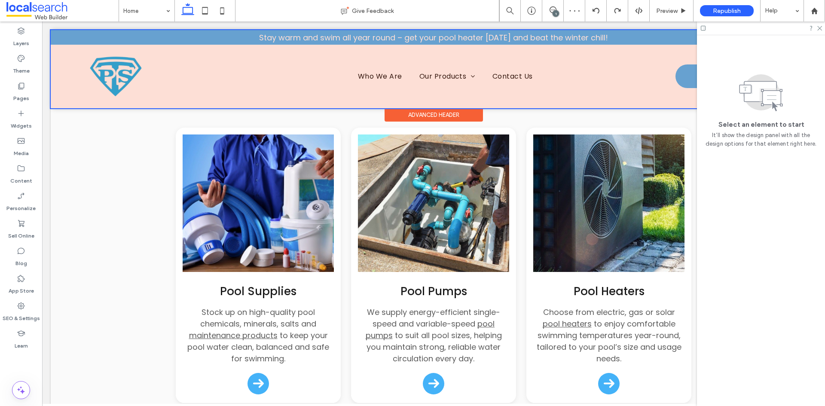
scroll to position [817, 0]
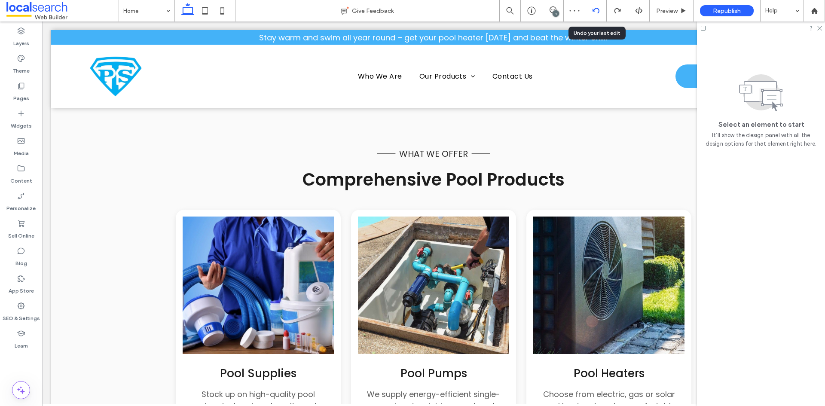
click at [598, 11] on icon at bounding box center [596, 10] width 7 height 7
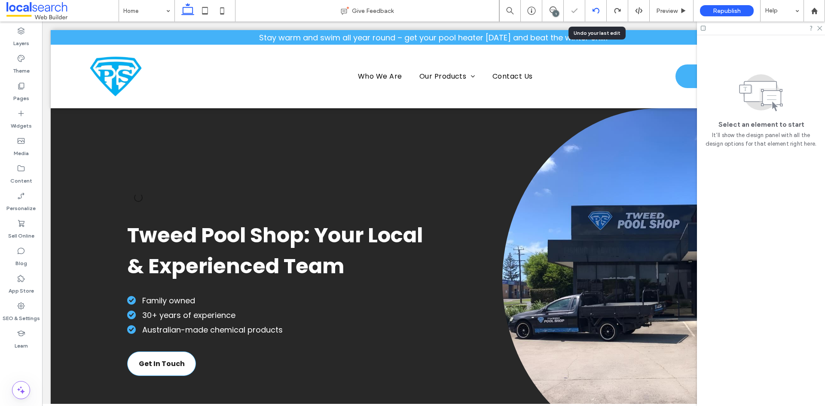
scroll to position [0, 0]
click at [598, 11] on icon at bounding box center [596, 10] width 7 height 7
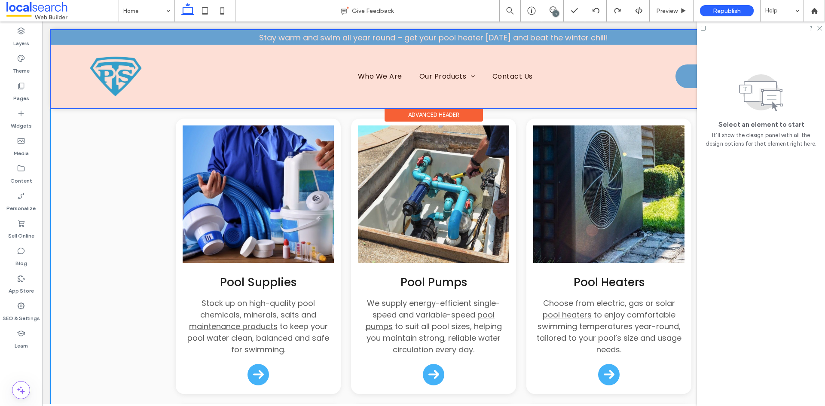
scroll to position [860, 0]
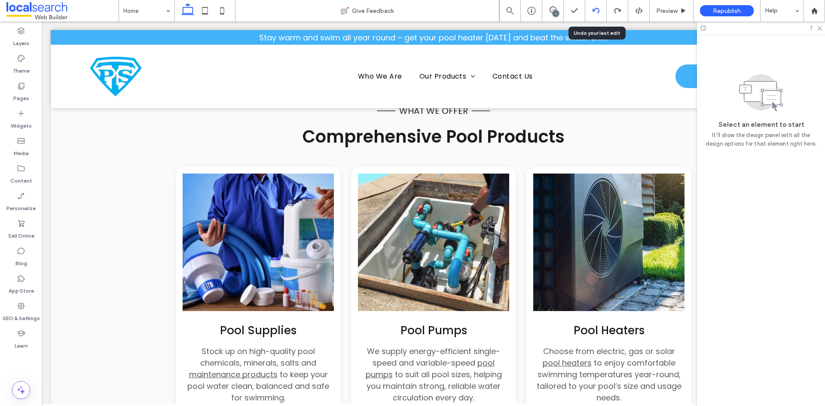
click at [592, 14] on div at bounding box center [595, 10] width 21 height 21
click at [595, 10] on icon at bounding box center [596, 10] width 7 height 7
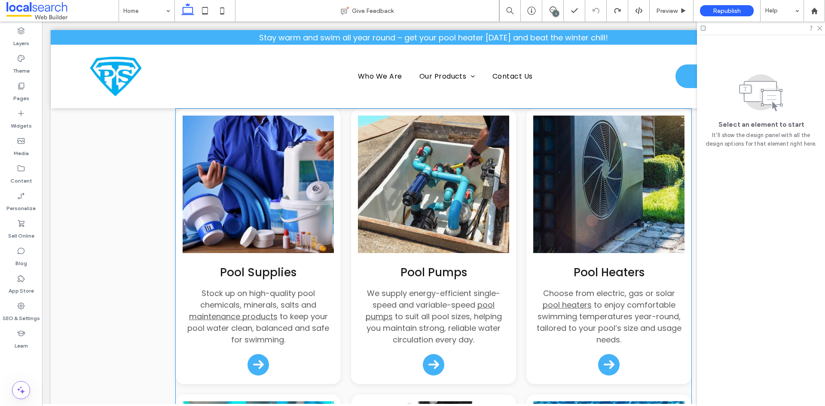
scroll to position [903, 0]
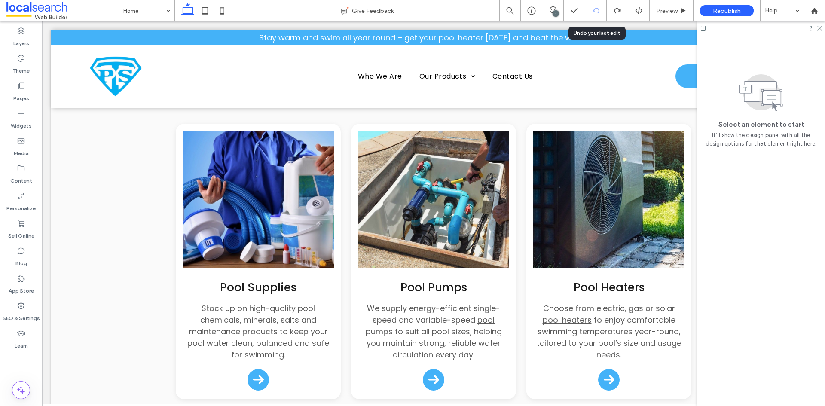
click at [598, 11] on icon at bounding box center [596, 10] width 7 height 7
click at [23, 314] on label "SEO & Settings" at bounding box center [21, 316] width 37 height 12
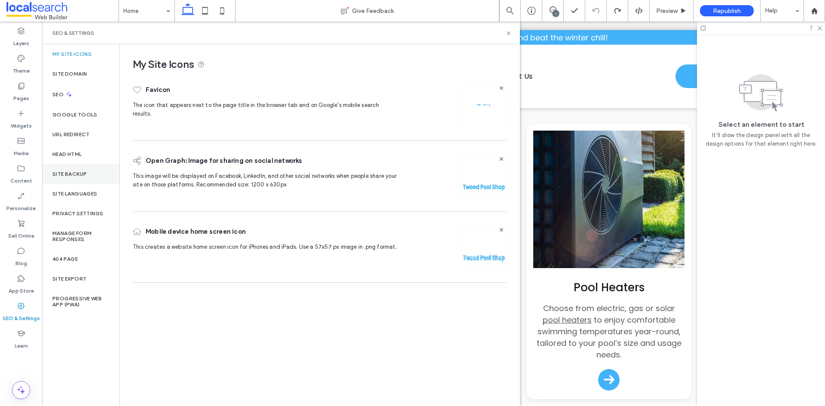
click at [93, 168] on div "Site Backup" at bounding box center [80, 174] width 77 height 20
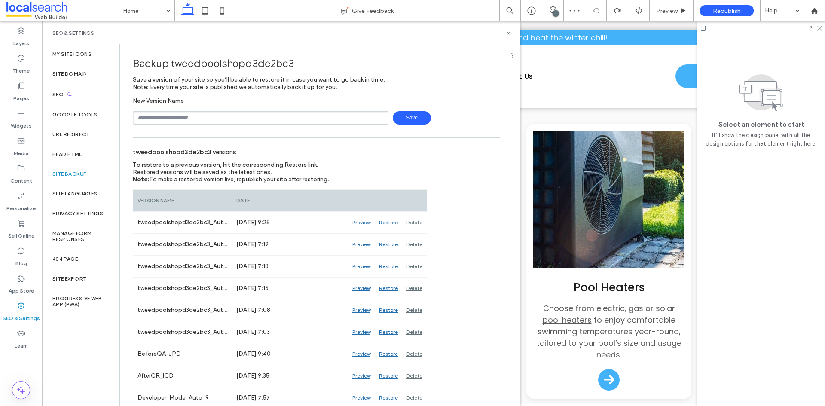
click at [203, 119] on input "text" at bounding box center [261, 117] width 256 height 13
click at [406, 119] on span "Save" at bounding box center [412, 117] width 38 height 13
type input "**********"
click at [401, 119] on span "Save" at bounding box center [412, 117] width 38 height 13
drag, startPoint x: 508, startPoint y: 33, endPoint x: 479, endPoint y: 10, distance: 36.7
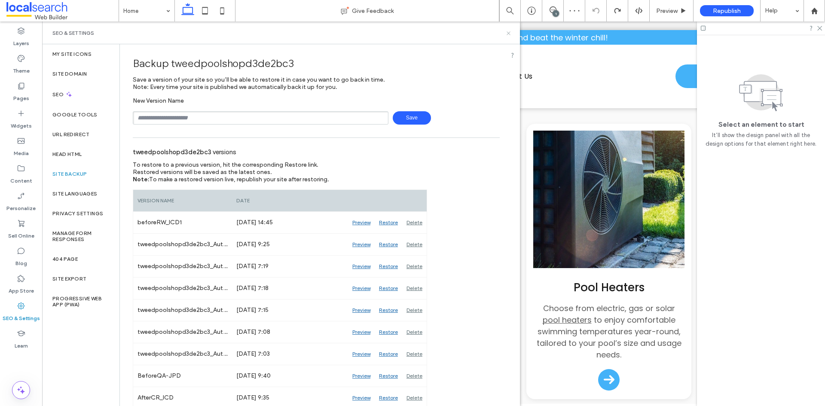
click at [508, 33] on use at bounding box center [508, 32] width 3 height 3
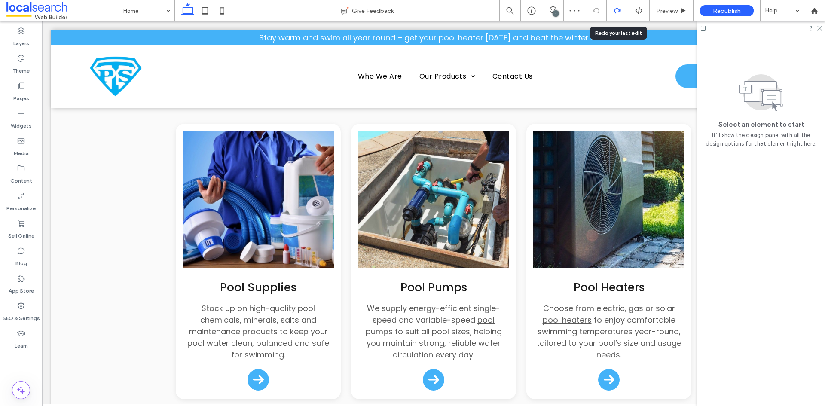
click at [614, 10] on icon at bounding box center [617, 10] width 7 height 7
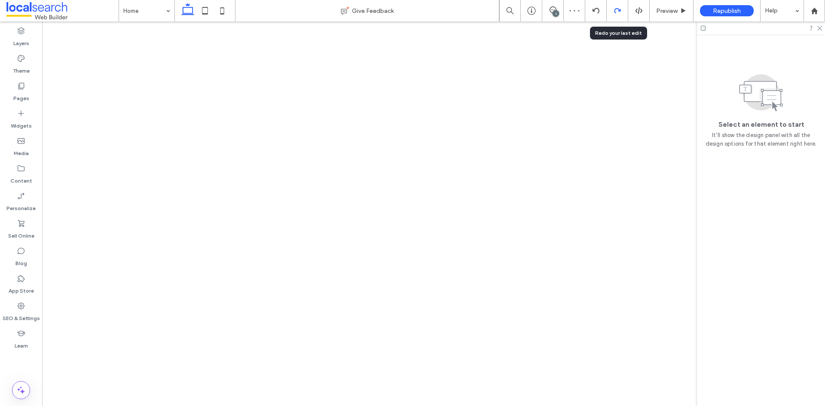
click at [620, 13] on icon at bounding box center [617, 10] width 7 height 7
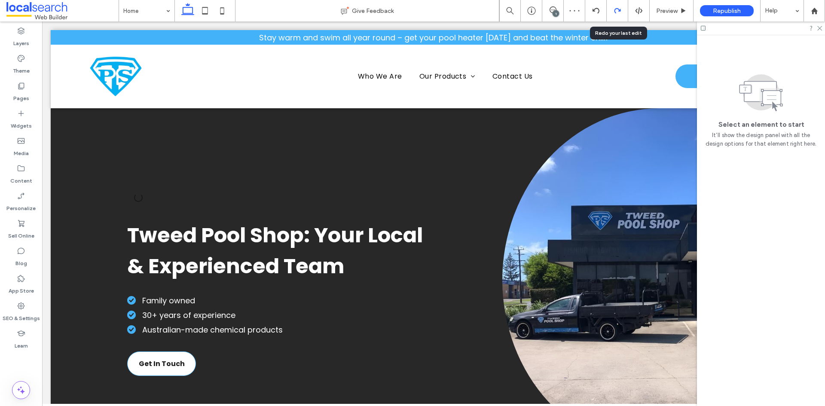
scroll to position [0, 0]
click at [617, 12] on icon at bounding box center [617, 10] width 7 height 7
click at [616, 12] on icon at bounding box center [617, 10] width 7 height 7
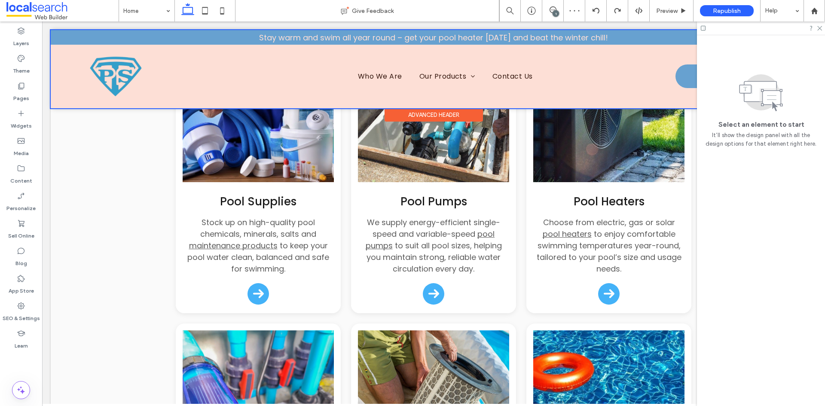
scroll to position [1075, 0]
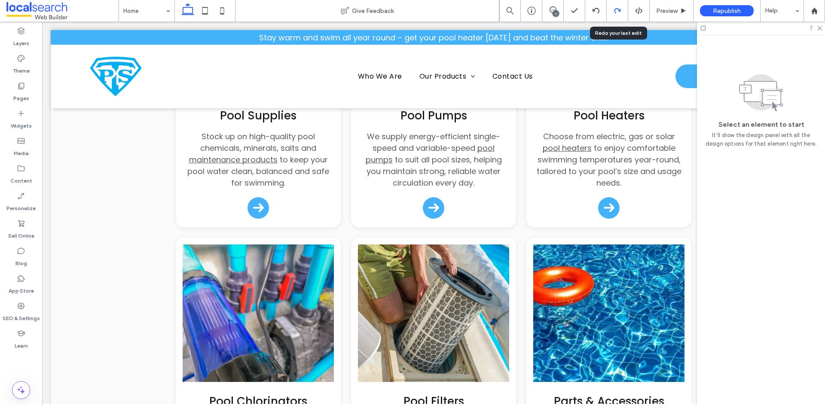
click at [619, 7] on div at bounding box center [617, 10] width 21 height 21
click at [612, 10] on div at bounding box center [617, 10] width 21 height 7
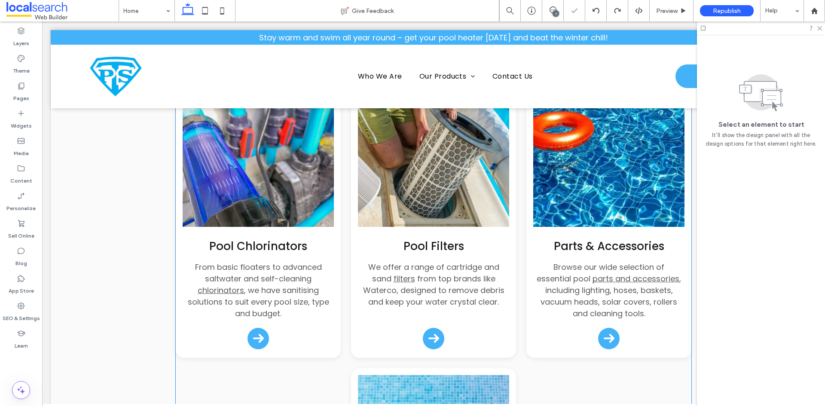
scroll to position [1247, 0]
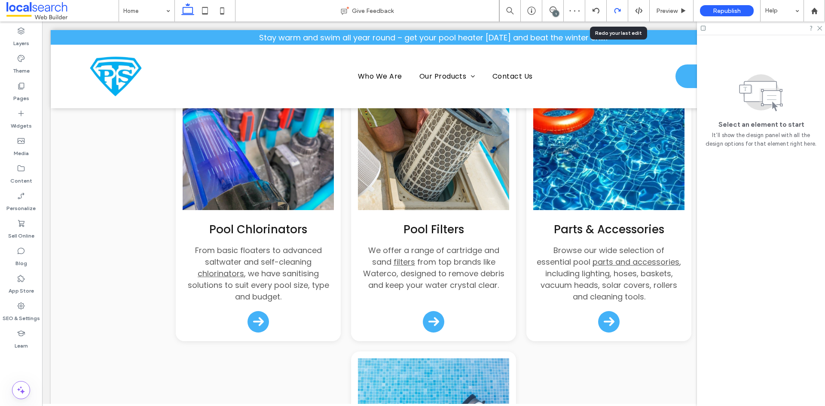
click at [617, 12] on icon at bounding box center [617, 10] width 7 height 7
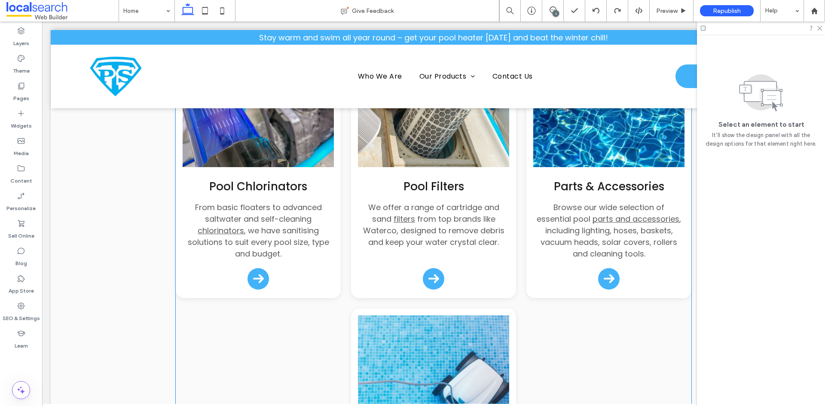
scroll to position [1462, 0]
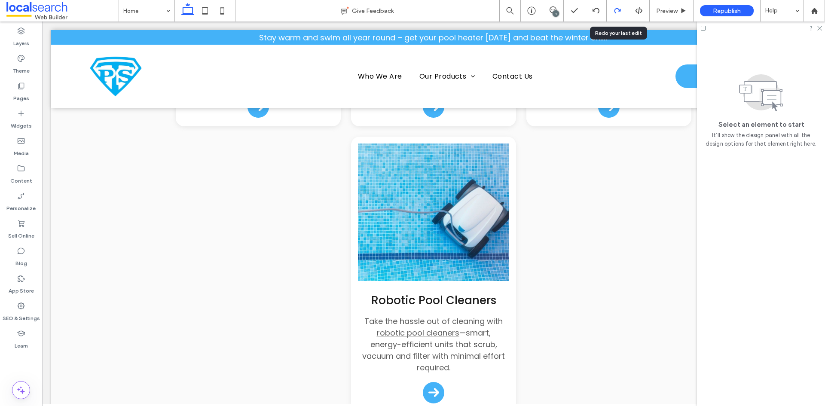
click at [619, 11] on use at bounding box center [617, 10] width 6 height 5
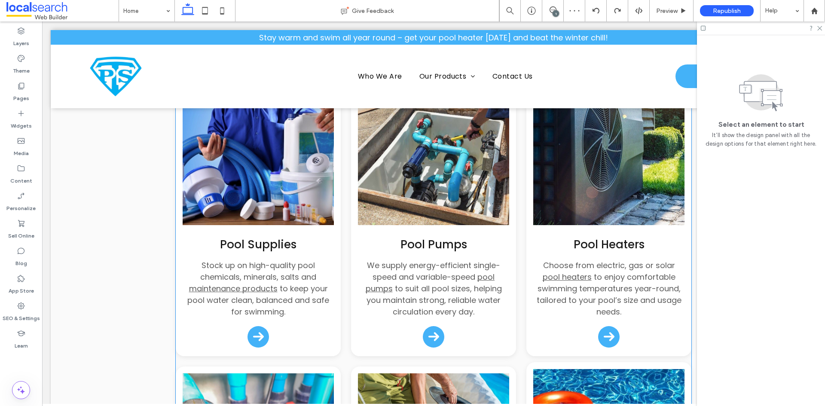
scroll to position [1161, 0]
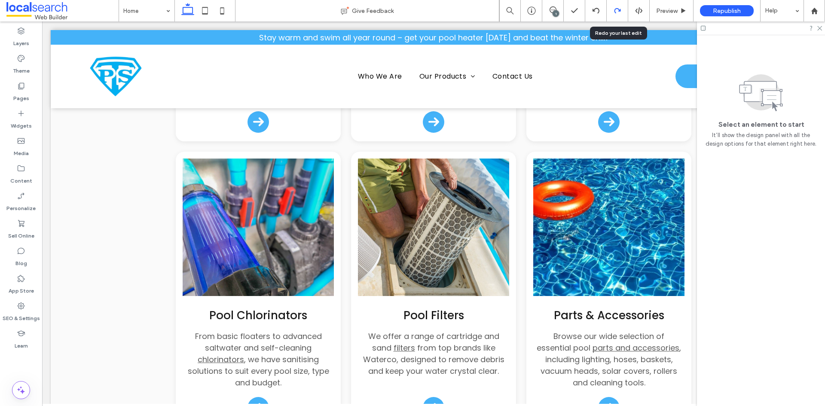
click at [611, 8] on div at bounding box center [617, 10] width 21 height 7
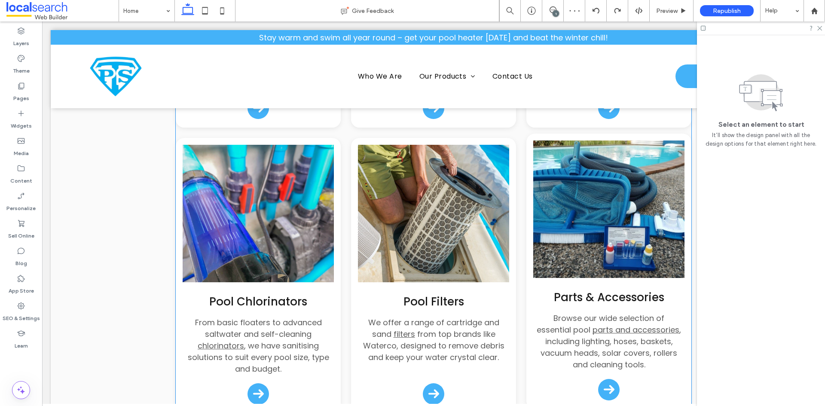
scroll to position [1290, 0]
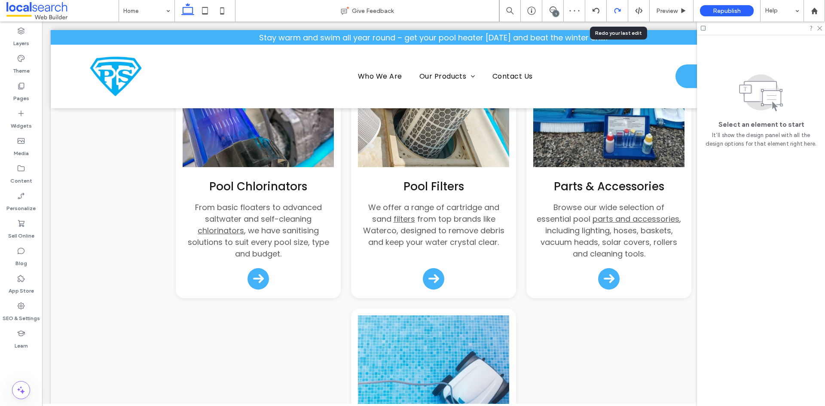
click at [615, 12] on use at bounding box center [617, 10] width 6 height 5
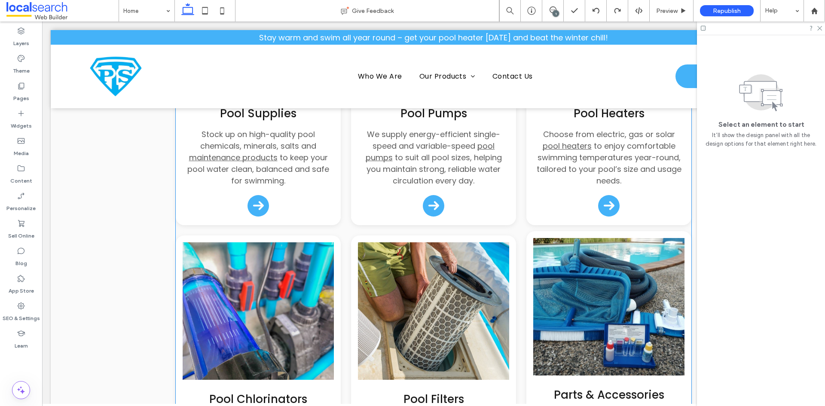
scroll to position [1118, 0]
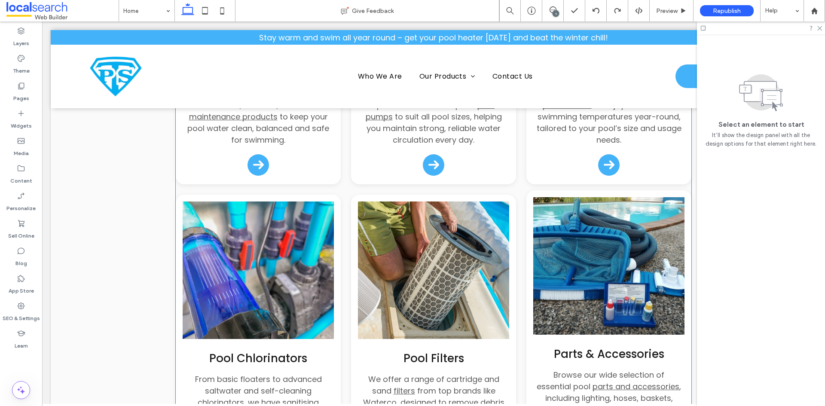
click at [590, 234] on img at bounding box center [608, 266] width 151 height 138
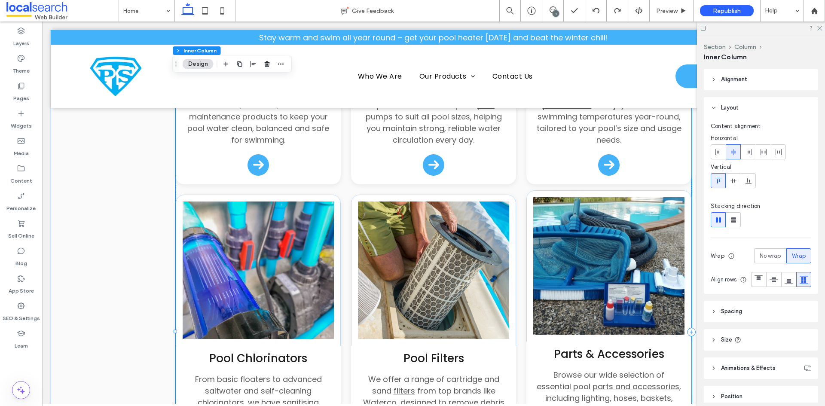
click at [590, 234] on img at bounding box center [608, 266] width 151 height 138
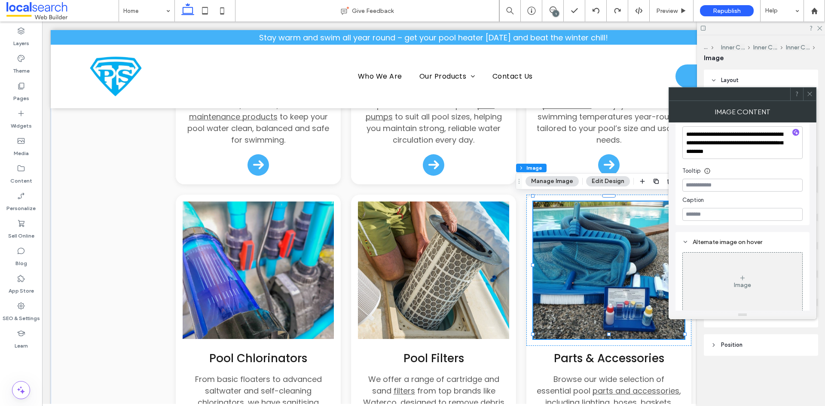
scroll to position [129, 0]
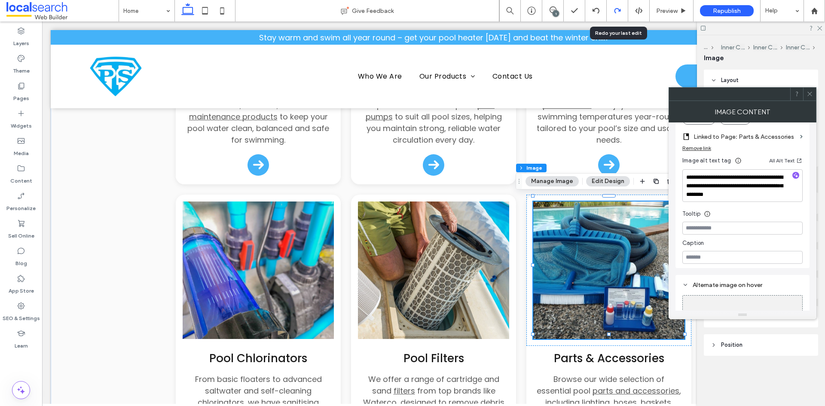
click at [613, 15] on div at bounding box center [617, 10] width 21 height 21
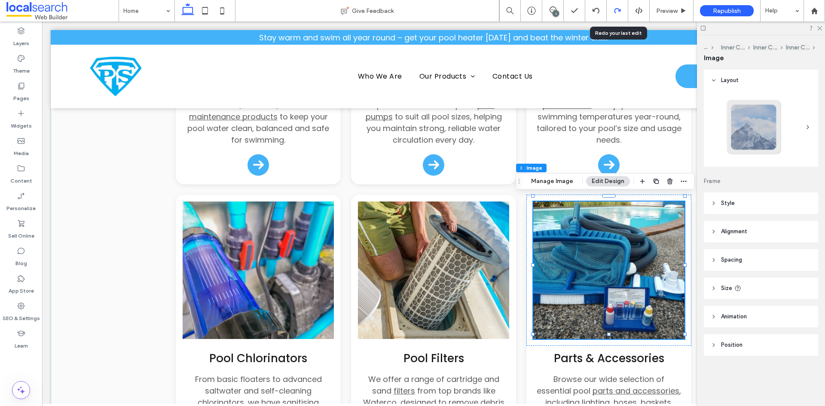
click at [614, 9] on icon at bounding box center [617, 10] width 7 height 7
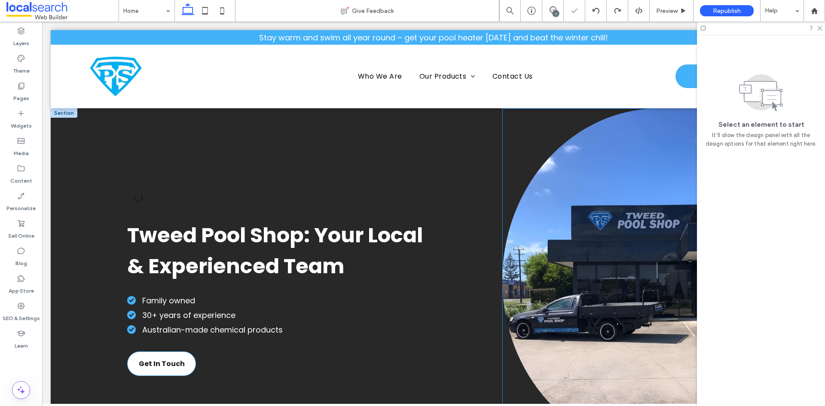
scroll to position [0, 0]
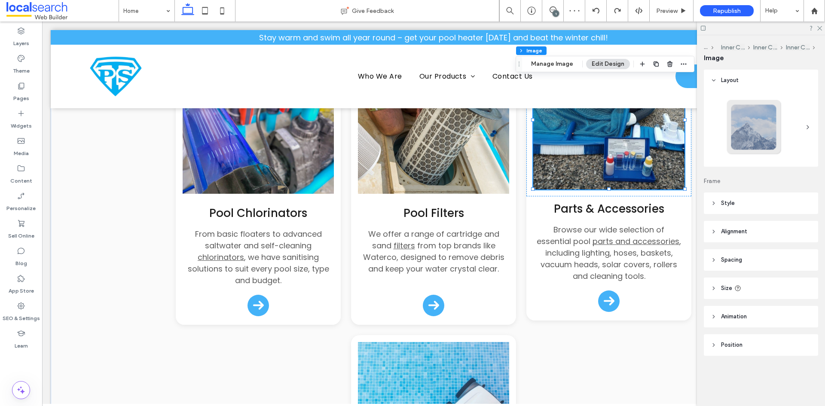
click at [608, 150] on img at bounding box center [608, 121] width 151 height 138
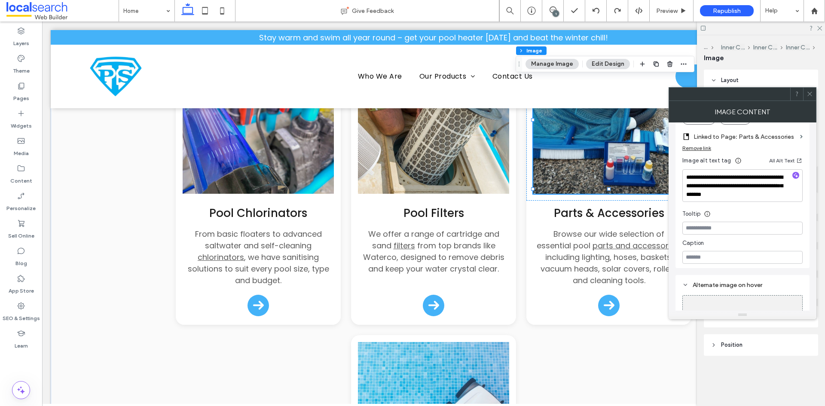
click at [810, 92] on icon at bounding box center [810, 94] width 6 height 6
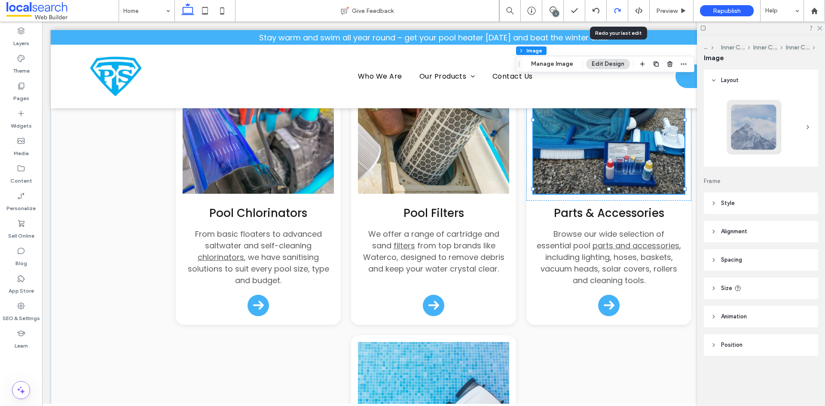
click at [619, 4] on div at bounding box center [617, 10] width 21 height 21
click at [618, 13] on icon at bounding box center [617, 10] width 7 height 7
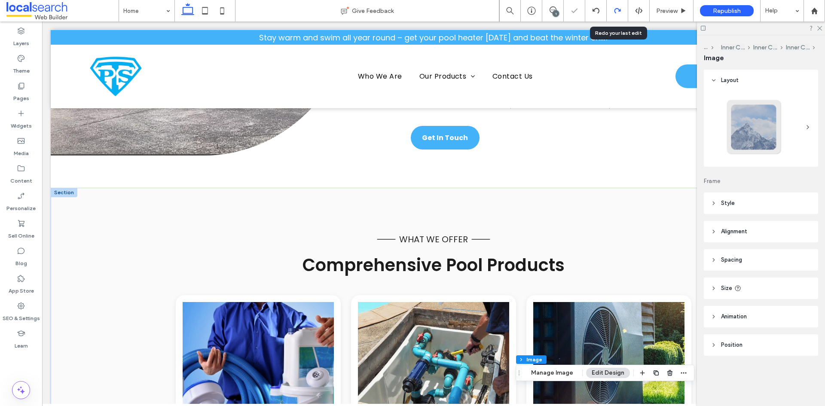
click at [619, 9] on icon at bounding box center [617, 10] width 7 height 7
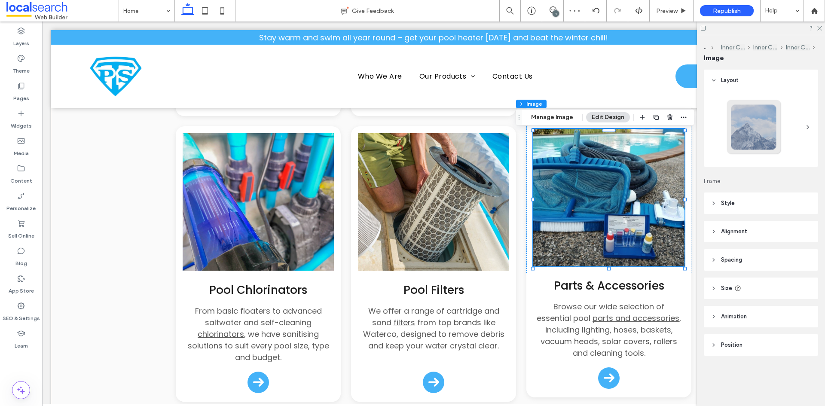
click at [614, 187] on img at bounding box center [608, 198] width 151 height 138
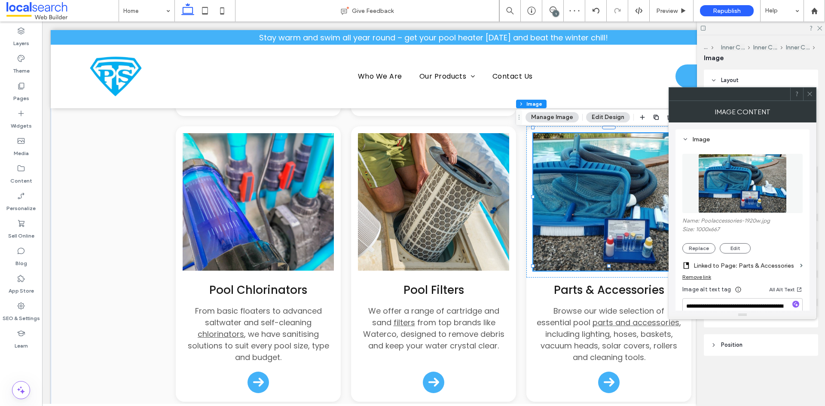
scroll to position [86, 0]
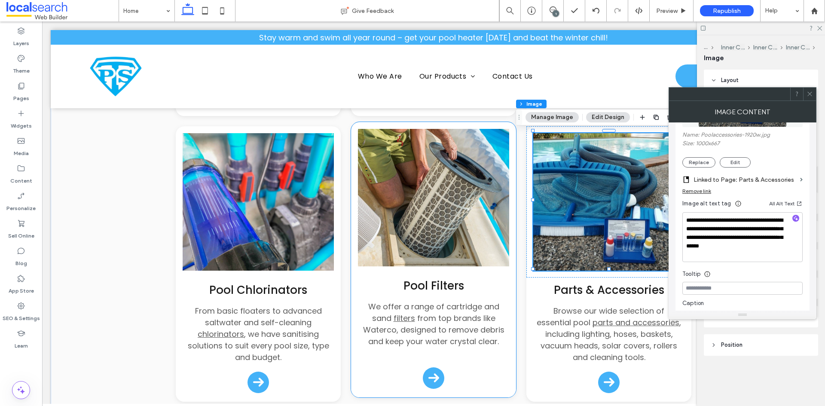
click at [451, 205] on img at bounding box center [433, 198] width 151 height 138
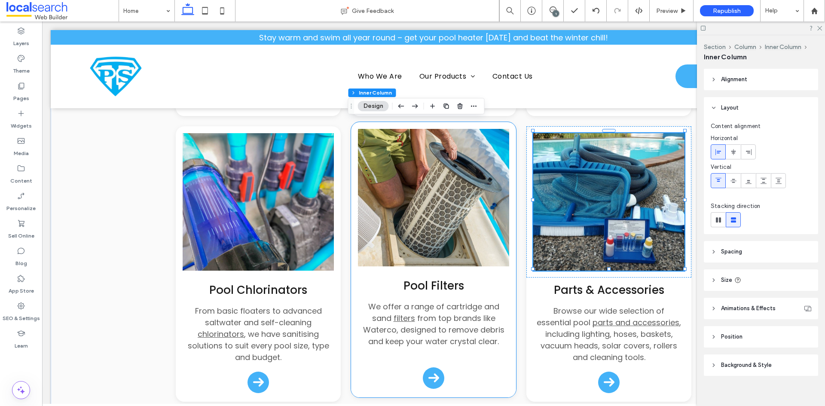
click at [451, 205] on img at bounding box center [433, 198] width 151 height 138
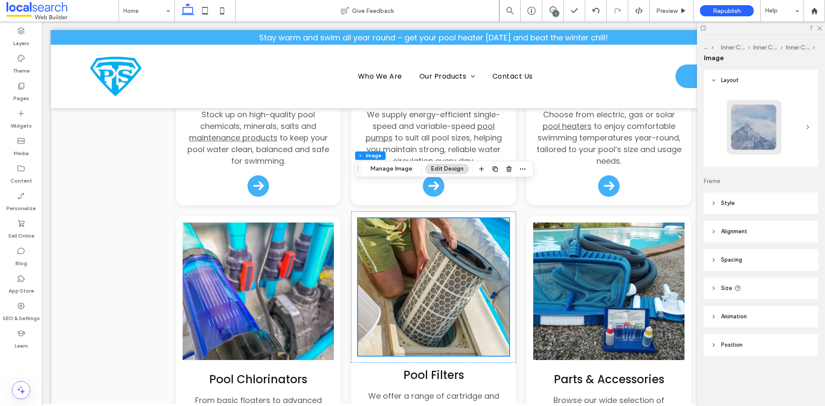
scroll to position [1057, 0]
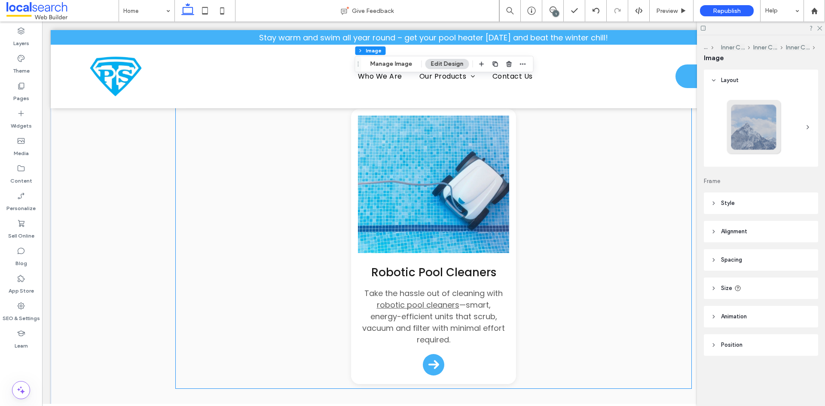
scroll to position [1444, 0]
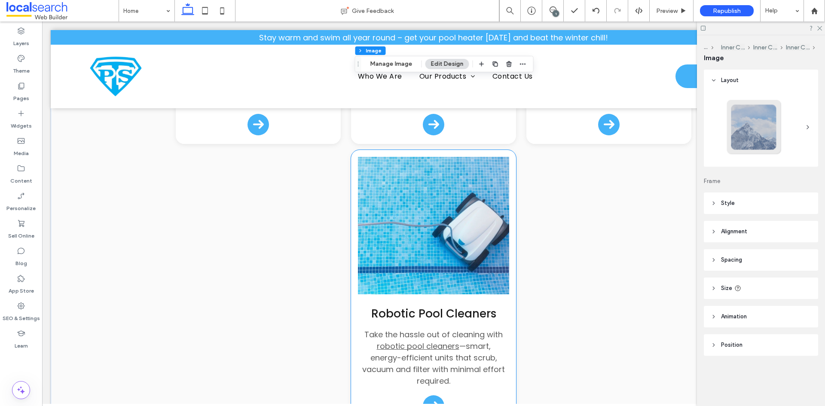
click at [452, 270] on img at bounding box center [433, 226] width 151 height 138
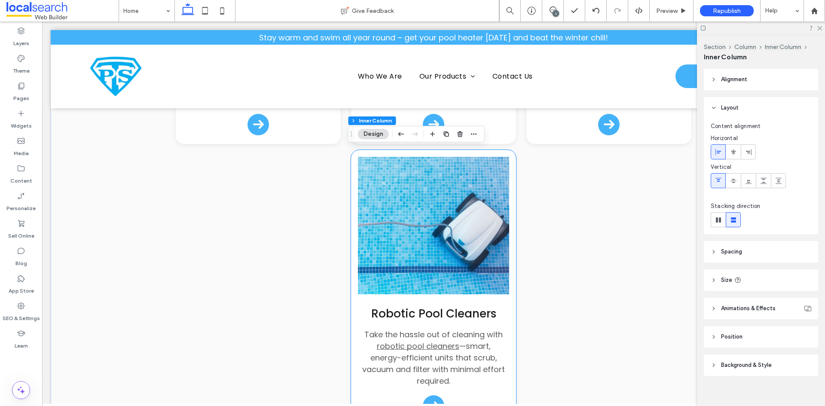
click at [452, 270] on img at bounding box center [433, 226] width 151 height 138
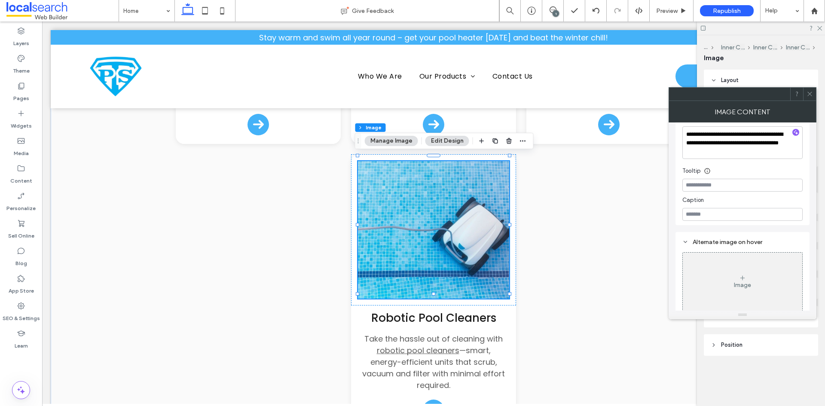
scroll to position [129, 0]
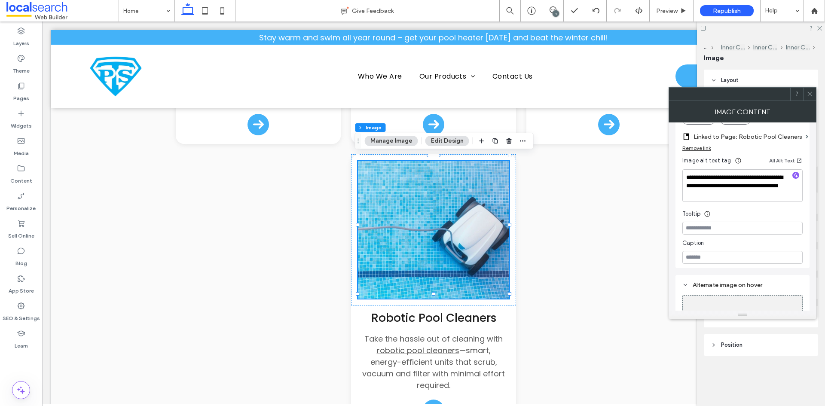
click at [812, 98] on span at bounding box center [810, 94] width 6 height 13
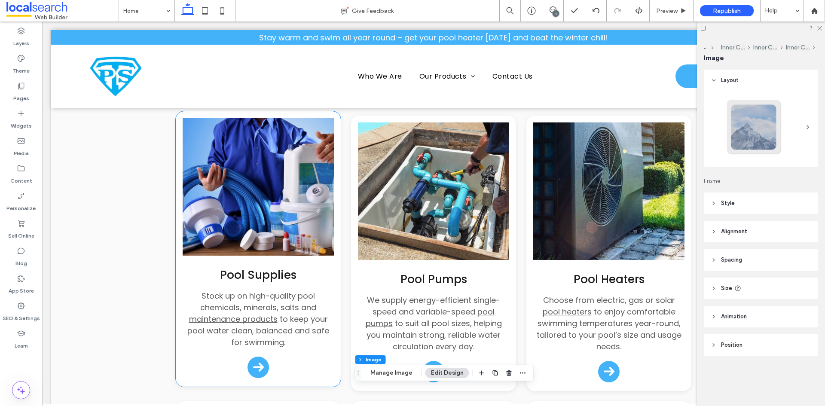
scroll to position [842, 0]
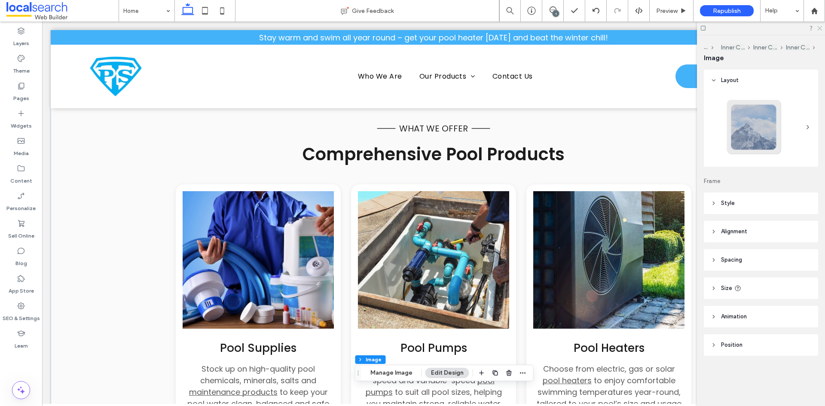
click at [822, 29] on icon at bounding box center [820, 28] width 6 height 6
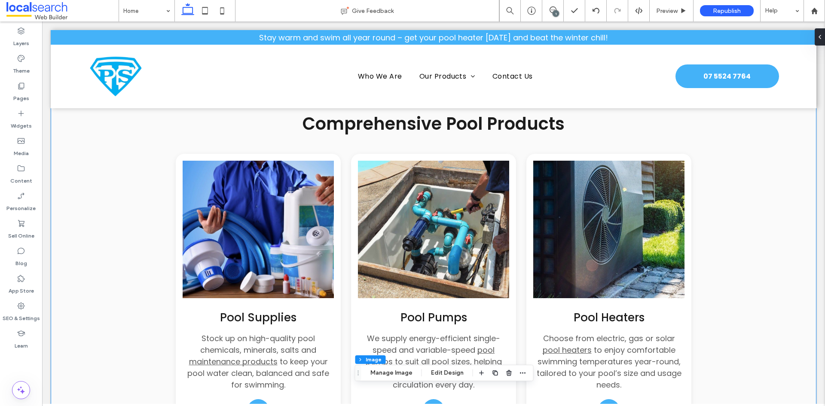
scroll to position [885, 0]
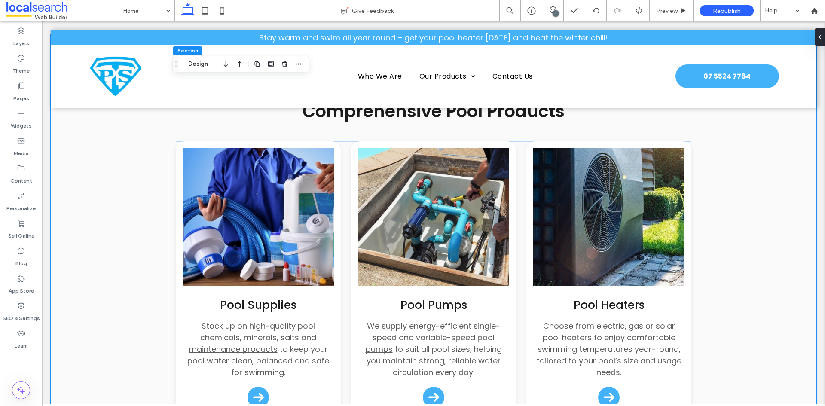
scroll to position [1100, 0]
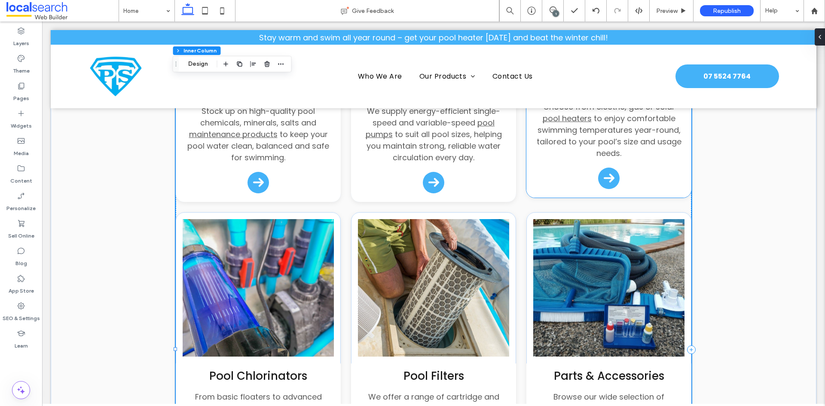
click at [661, 197] on div "Pool Supplies Stock up on high-quality pool chemicals, minerals, salts and main…" at bounding box center [434, 349] width 516 height 847
